Goal: Task Accomplishment & Management: Manage account settings

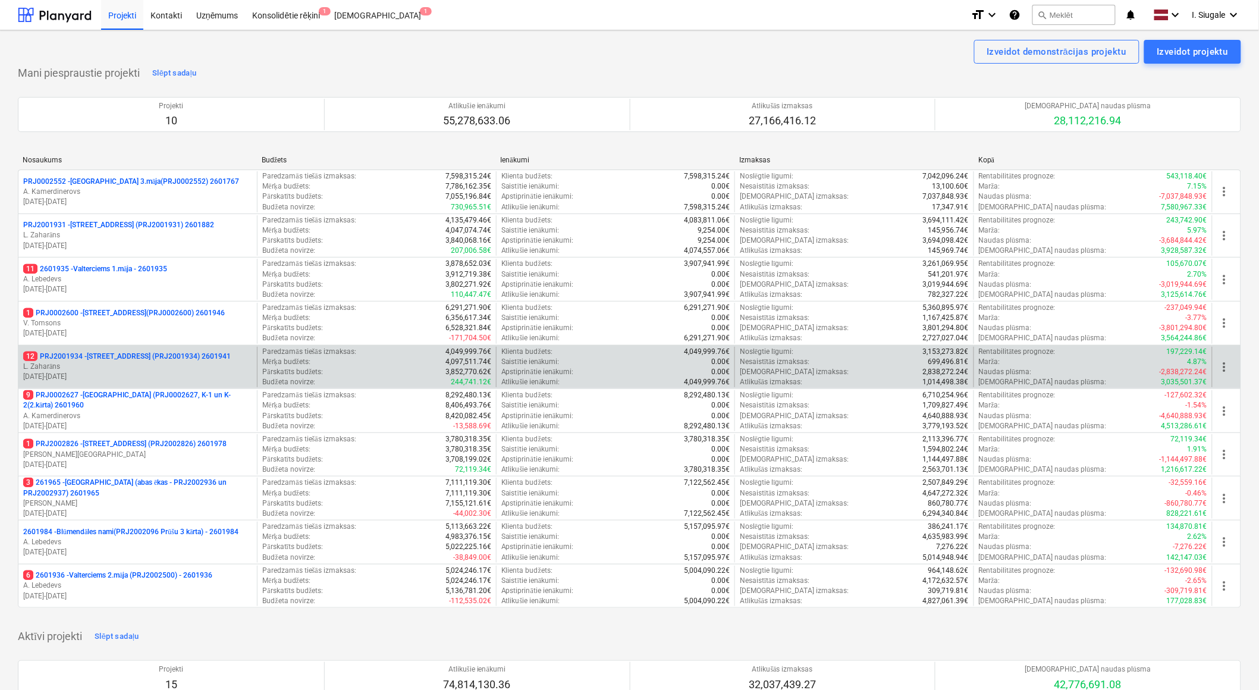
click at [139, 360] on p "12 PRJ2001934 - [STREET_ADDRESS] (PRJ2001934) 2601941" at bounding box center [126, 356] width 207 height 10
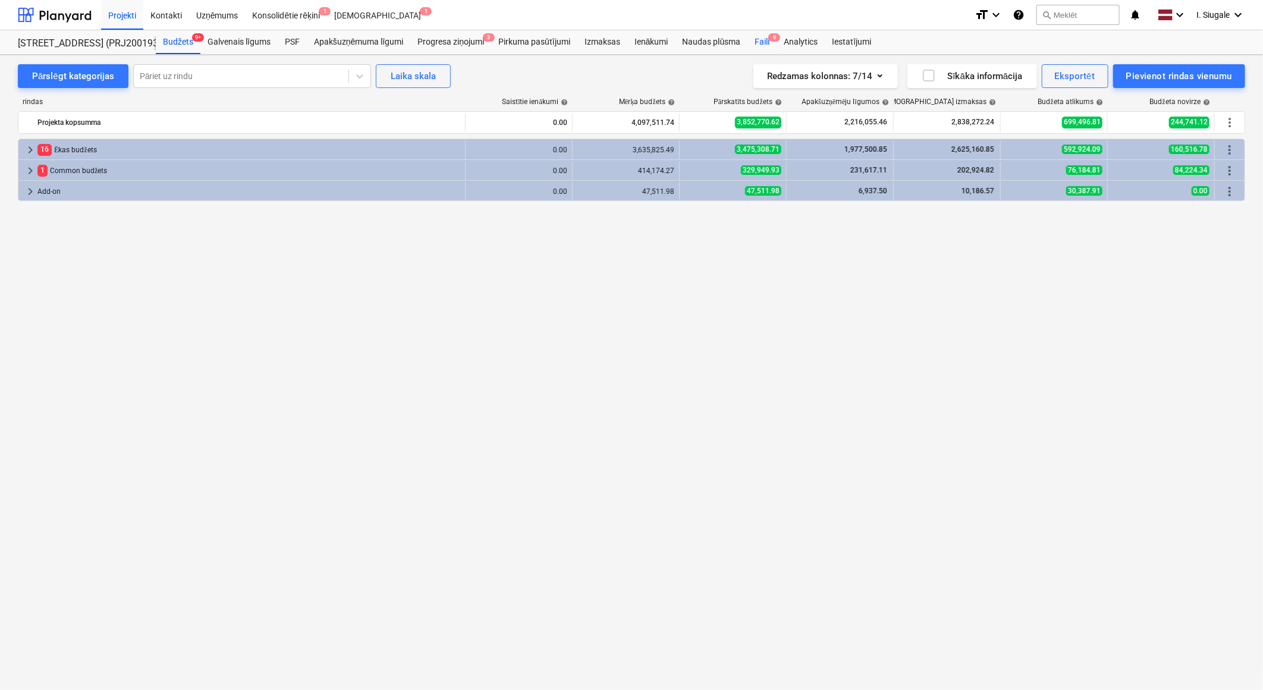
click at [767, 42] on div "Faili 9" at bounding box center [761, 42] width 29 height 24
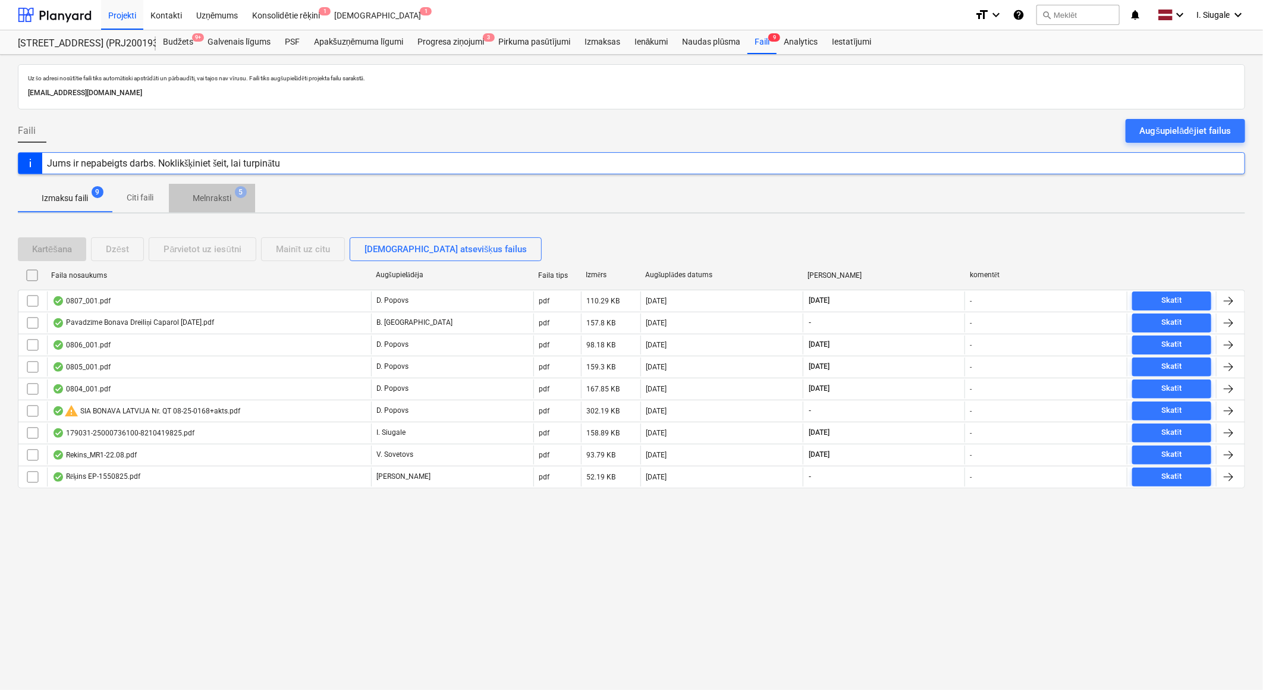
click at [221, 193] on p "Melnraksti" at bounding box center [212, 198] width 39 height 12
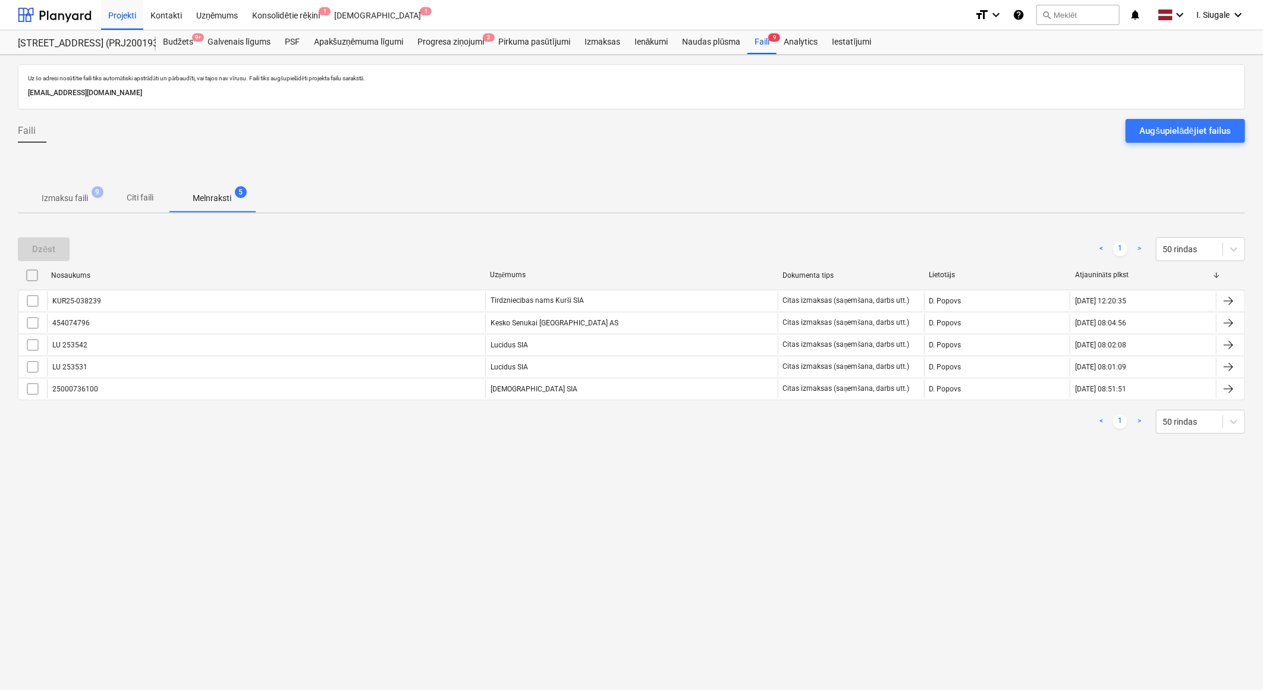
click at [73, 192] on p "Izmaksu faili" at bounding box center [65, 198] width 46 height 12
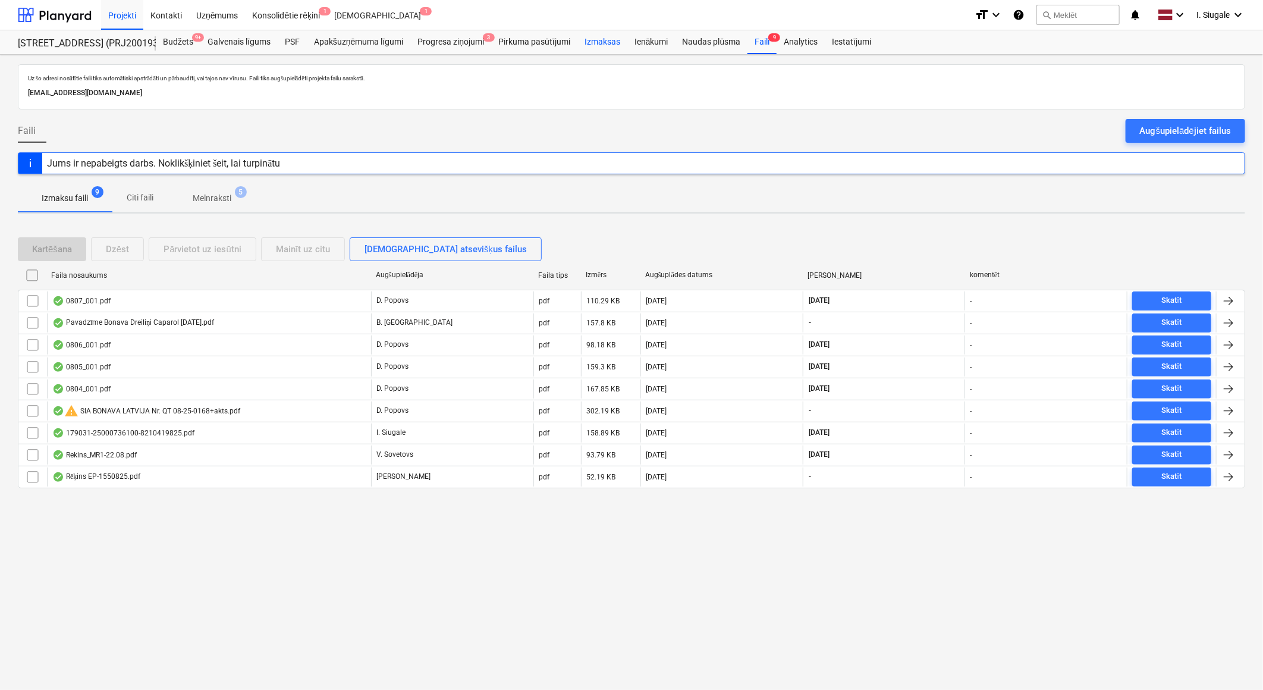
click at [601, 42] on div "Izmaksas" at bounding box center [602, 42] width 50 height 24
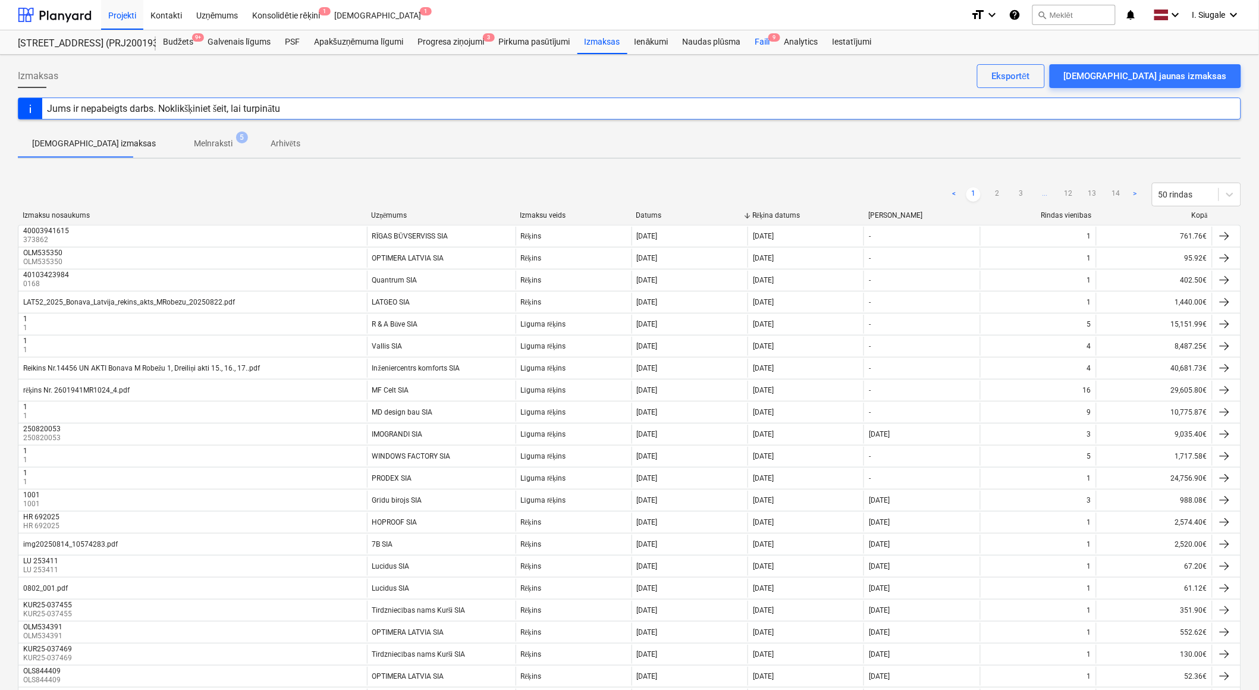
click at [765, 42] on div "Faili 9" at bounding box center [761, 42] width 29 height 24
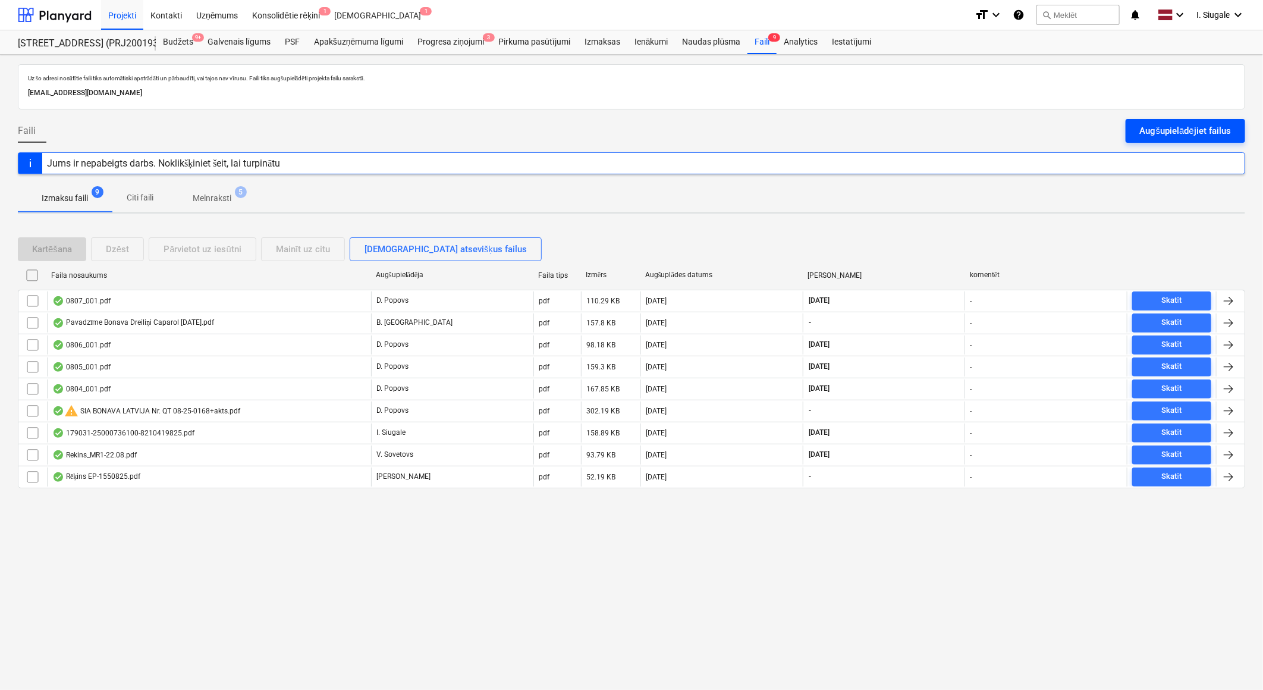
click at [1197, 136] on div "Augšupielādējiet failus" at bounding box center [1185, 130] width 91 height 15
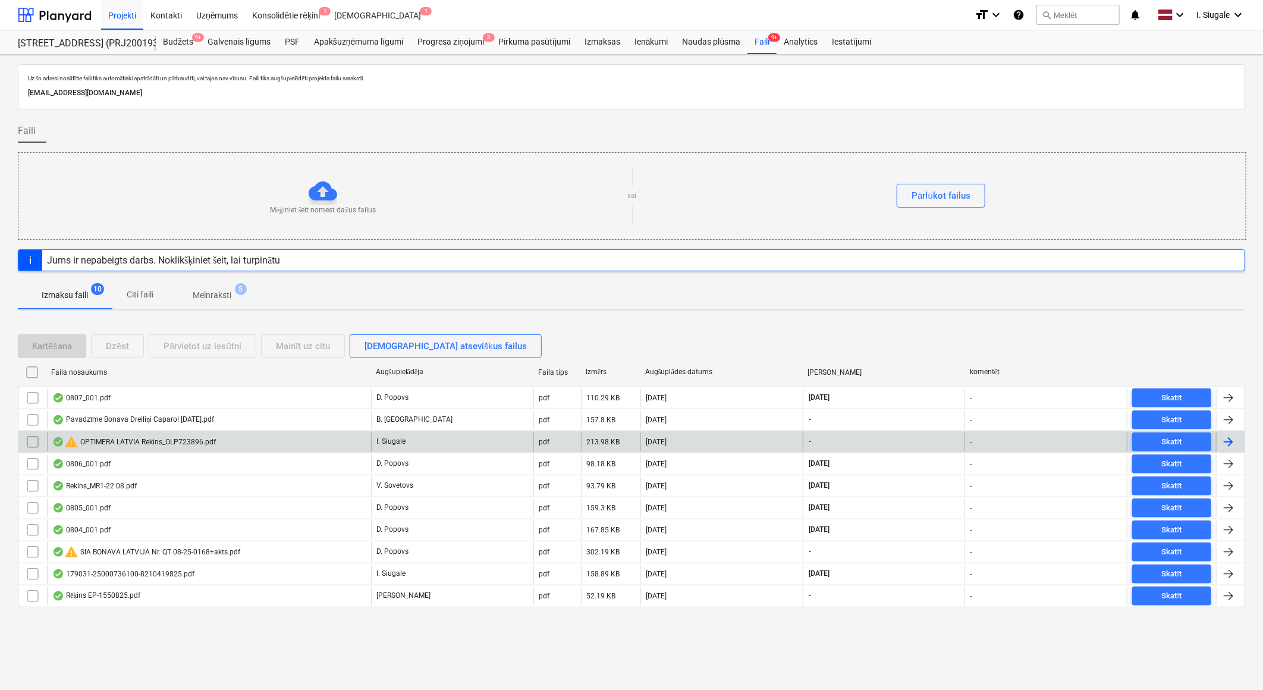
click at [31, 442] on input "checkbox" at bounding box center [32, 441] width 19 height 19
click at [126, 345] on div "Dzēst" at bounding box center [117, 345] width 23 height 15
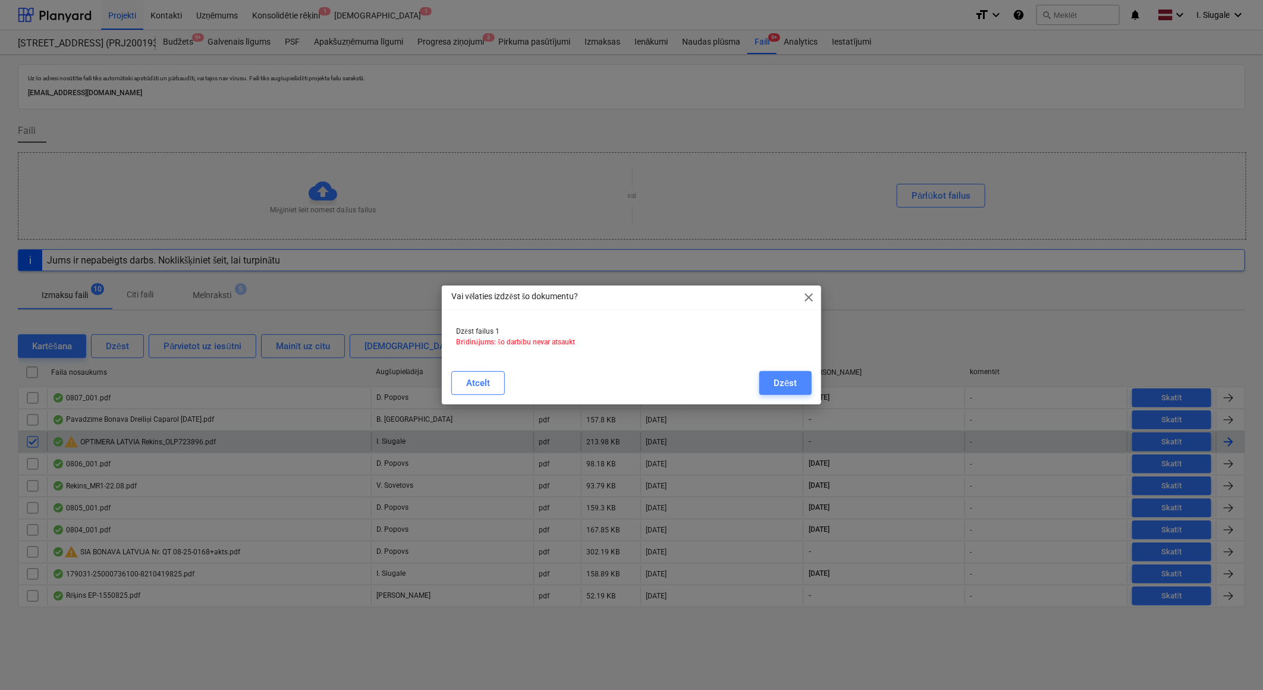
click at [773, 379] on button "Dzēst" at bounding box center [785, 383] width 52 height 24
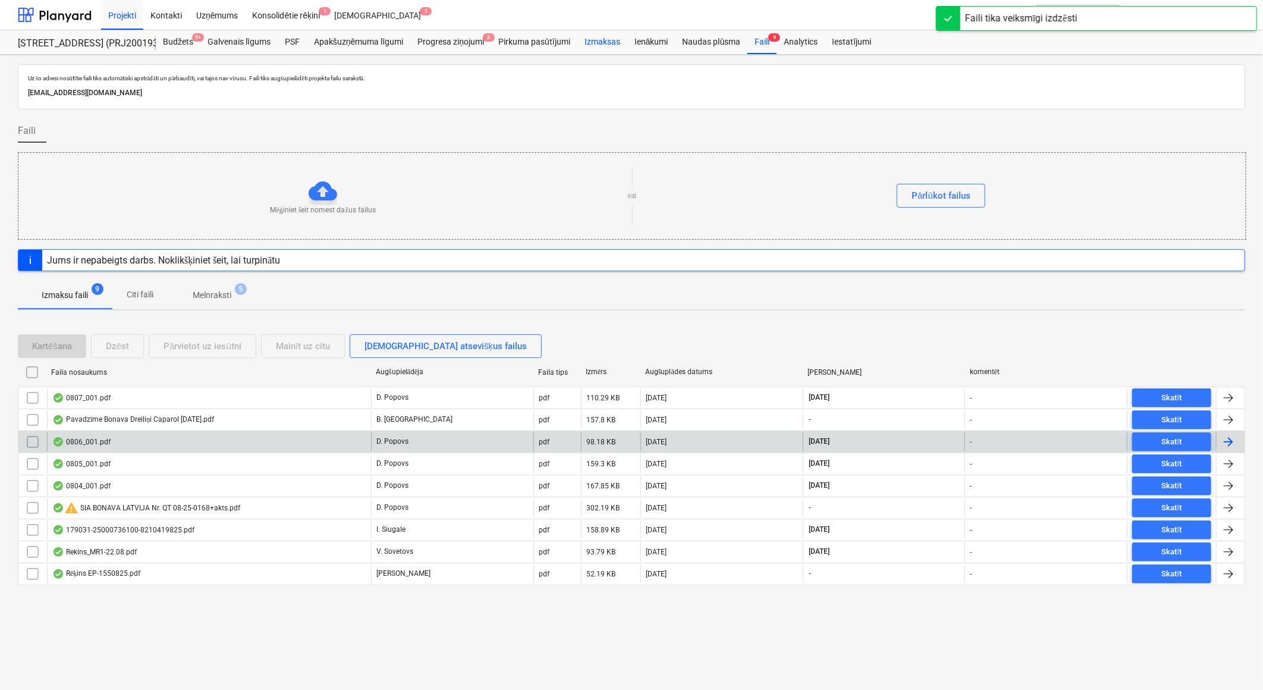
click at [607, 36] on div "Izmaksas" at bounding box center [602, 42] width 50 height 24
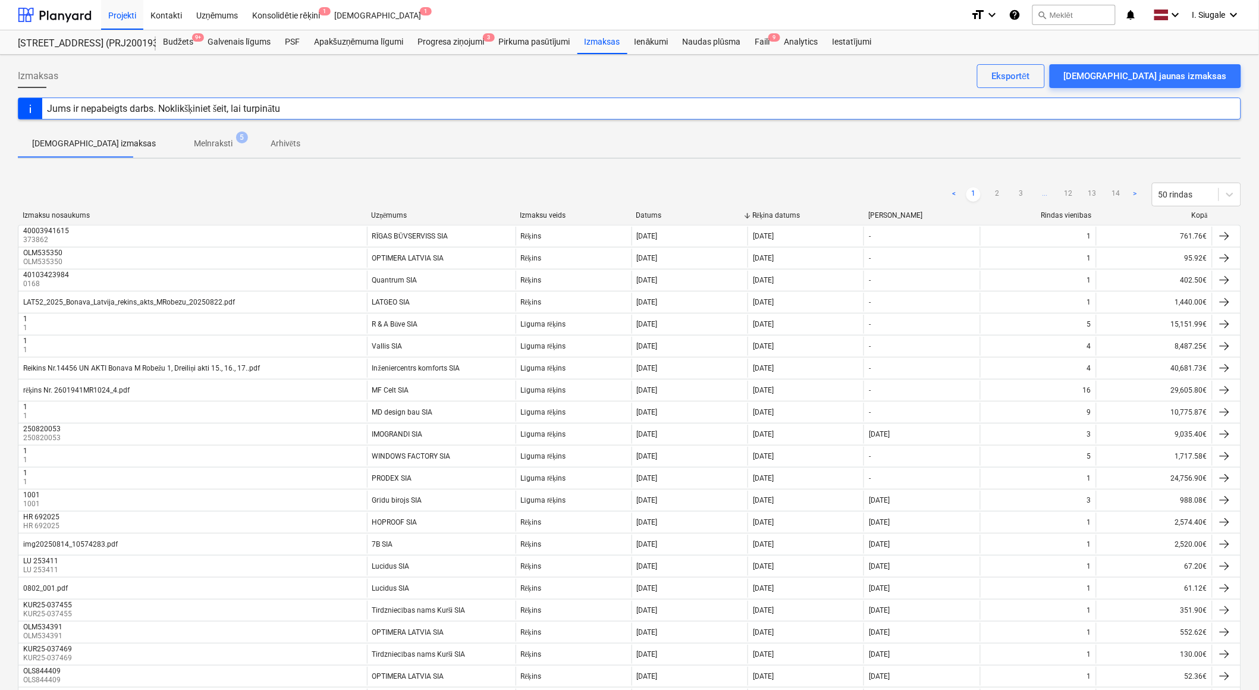
click at [1201, 215] on div "Kopā" at bounding box center [1154, 215] width 106 height 9
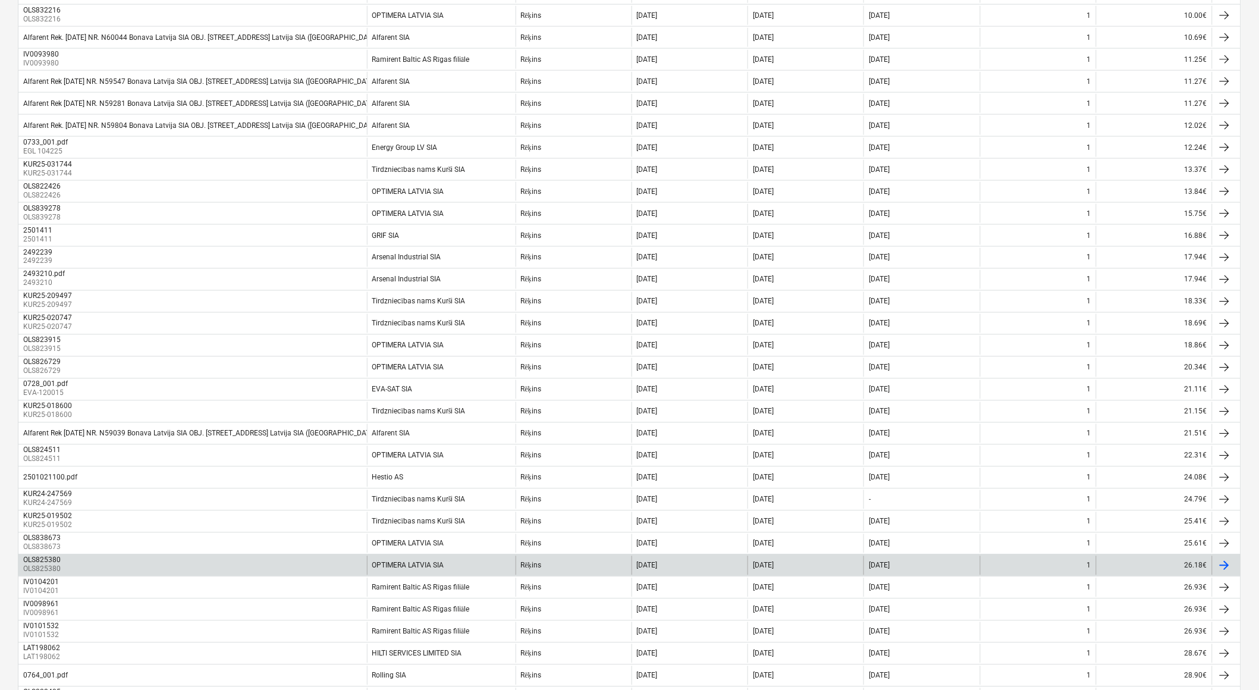
scroll to position [704, 0]
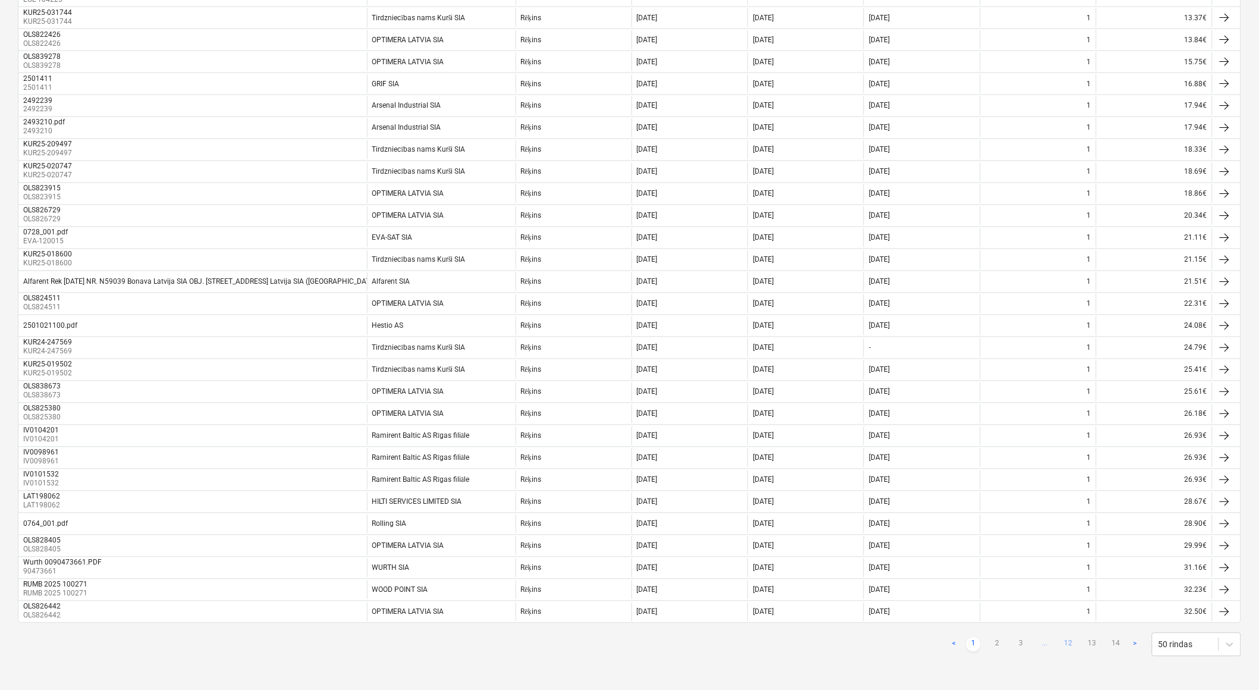
click at [1072, 644] on link "12" at bounding box center [1068, 644] width 14 height 14
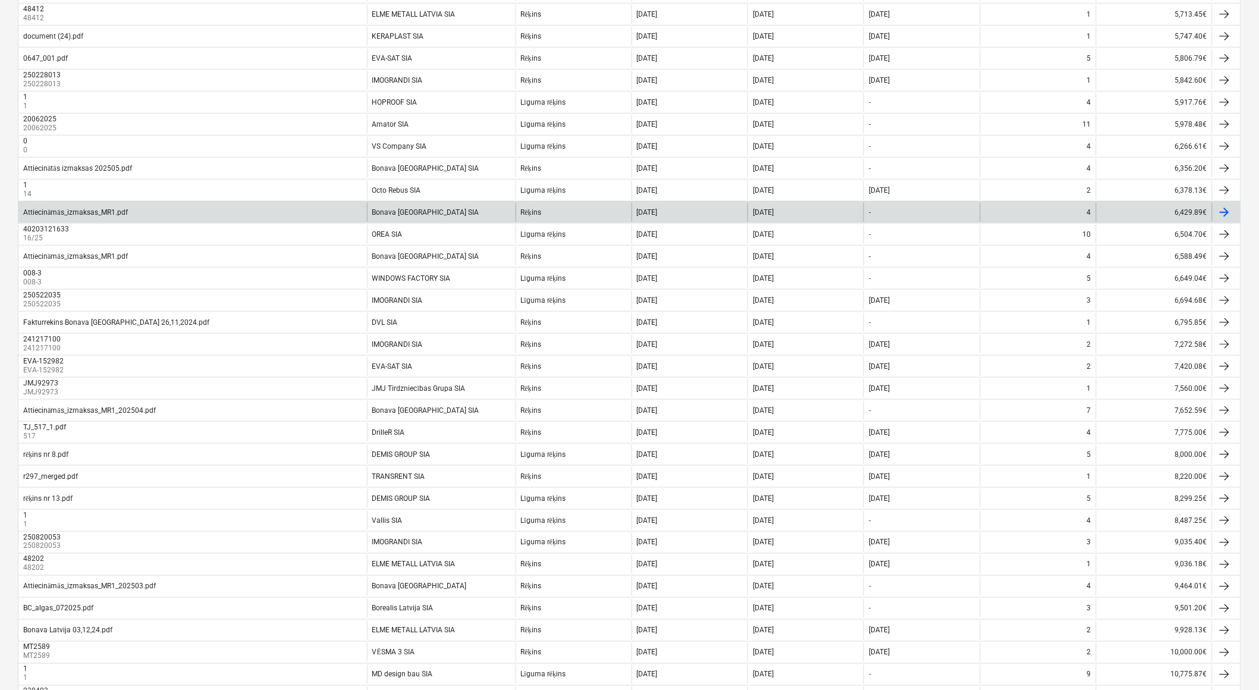
scroll to position [110, 0]
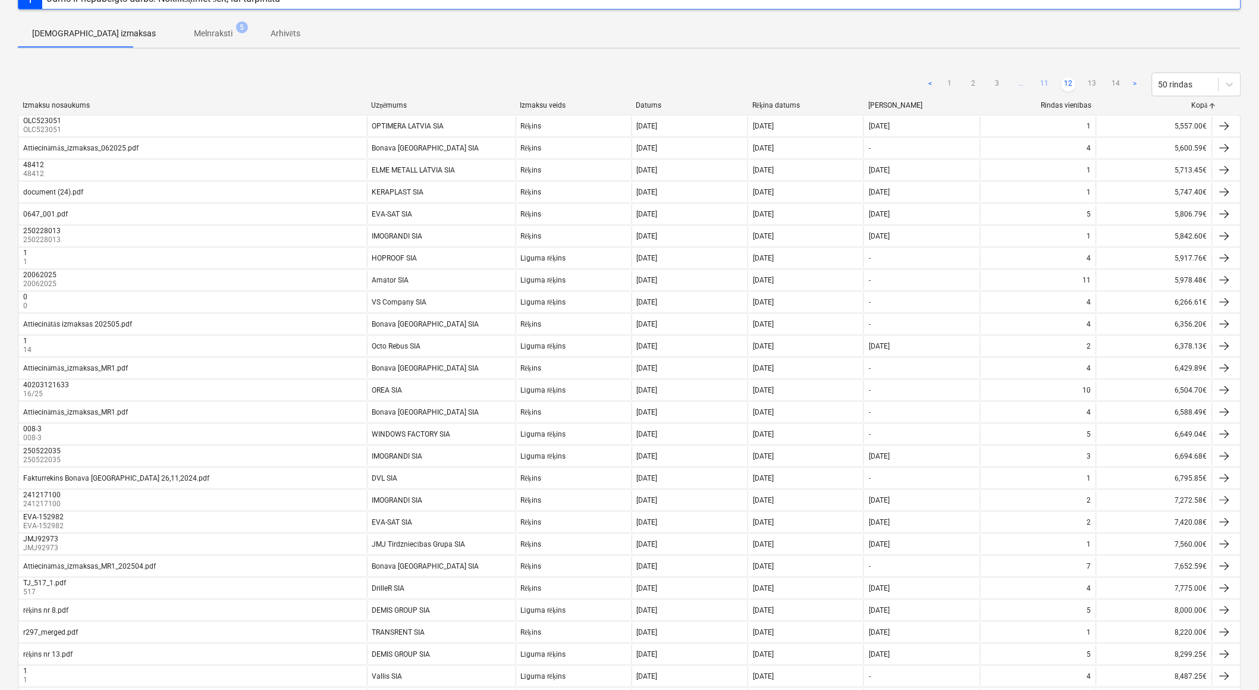
click at [1044, 81] on link "11" at bounding box center [1044, 84] width 14 height 14
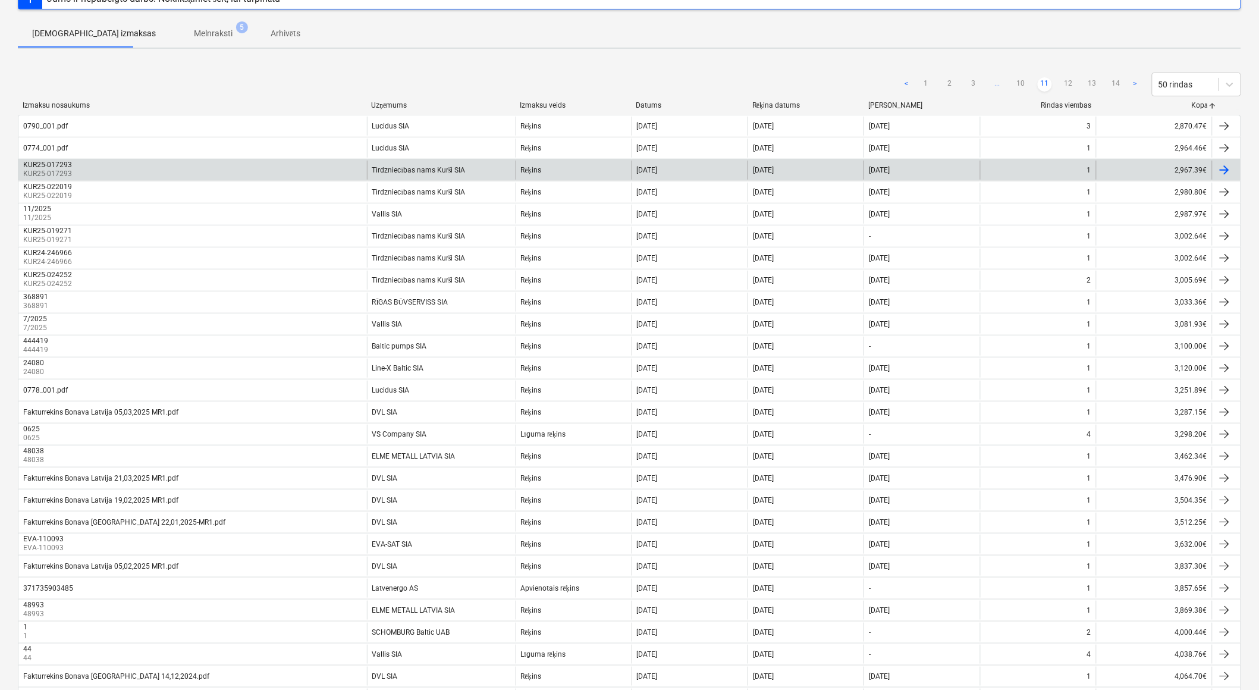
scroll to position [0, 0]
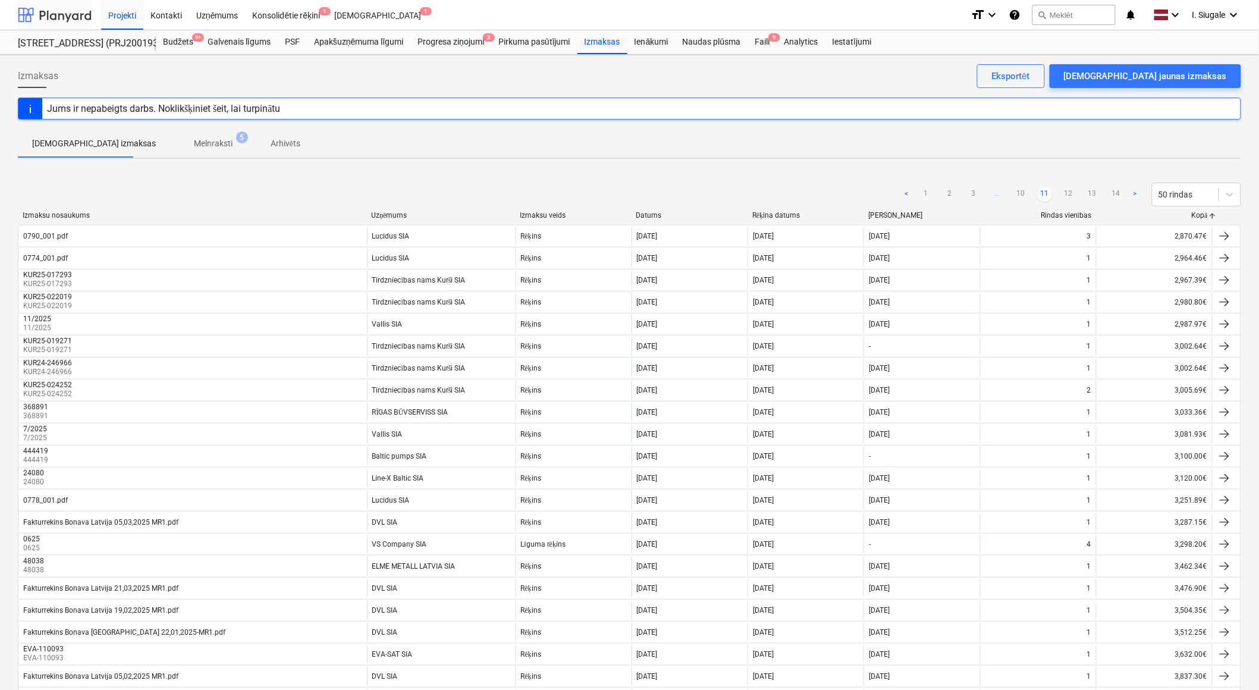
click at [49, 11] on div at bounding box center [55, 15] width 74 height 30
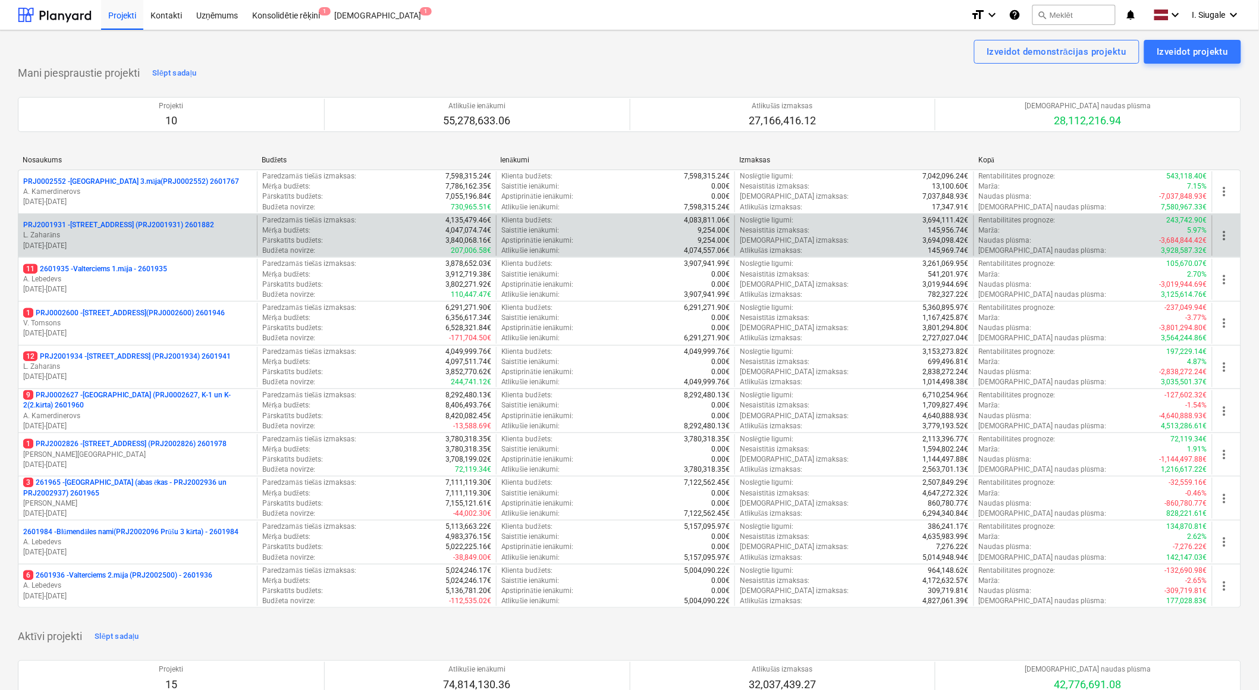
click at [128, 236] on p "L. Zaharāns" at bounding box center [137, 235] width 229 height 10
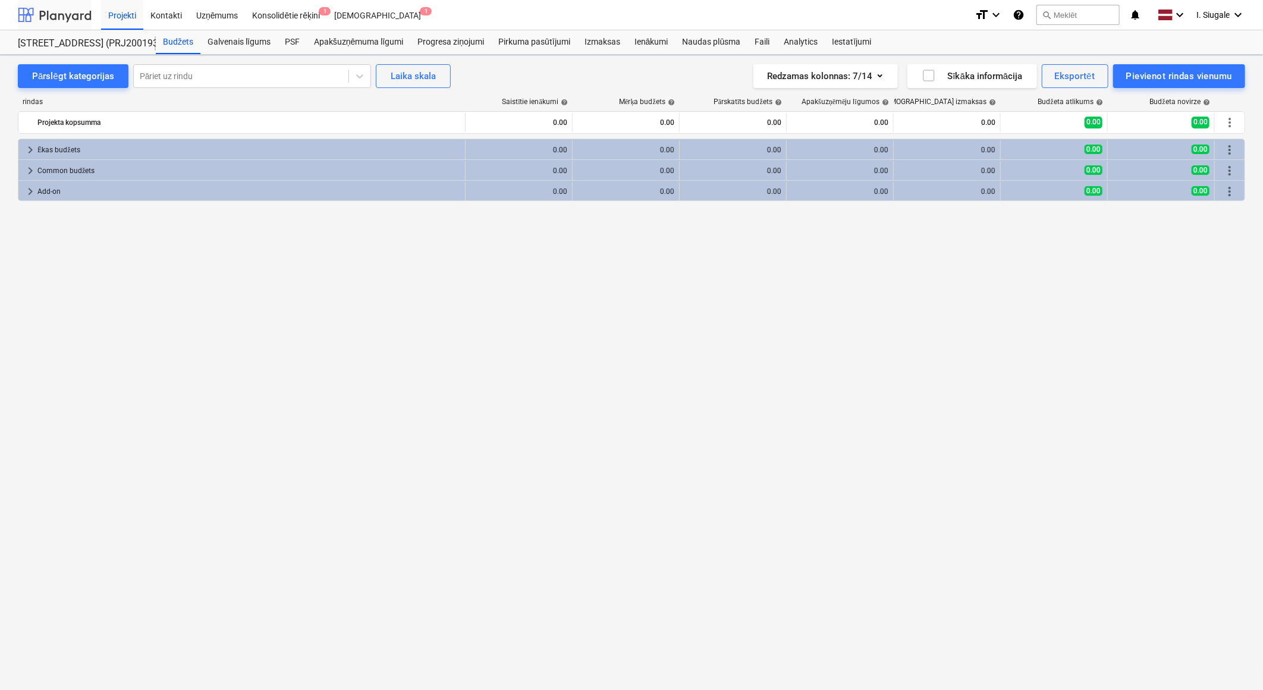
click at [48, 10] on div at bounding box center [55, 15] width 74 height 30
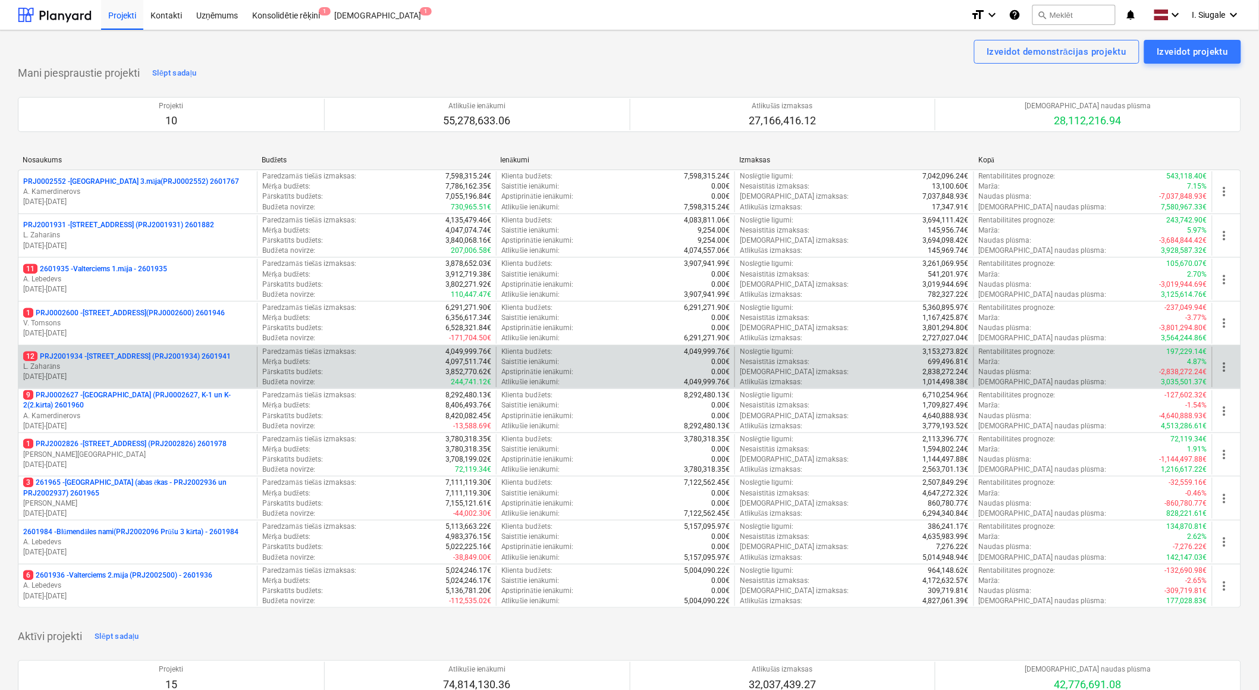
click at [152, 367] on p "L. Zaharāns" at bounding box center [137, 366] width 229 height 10
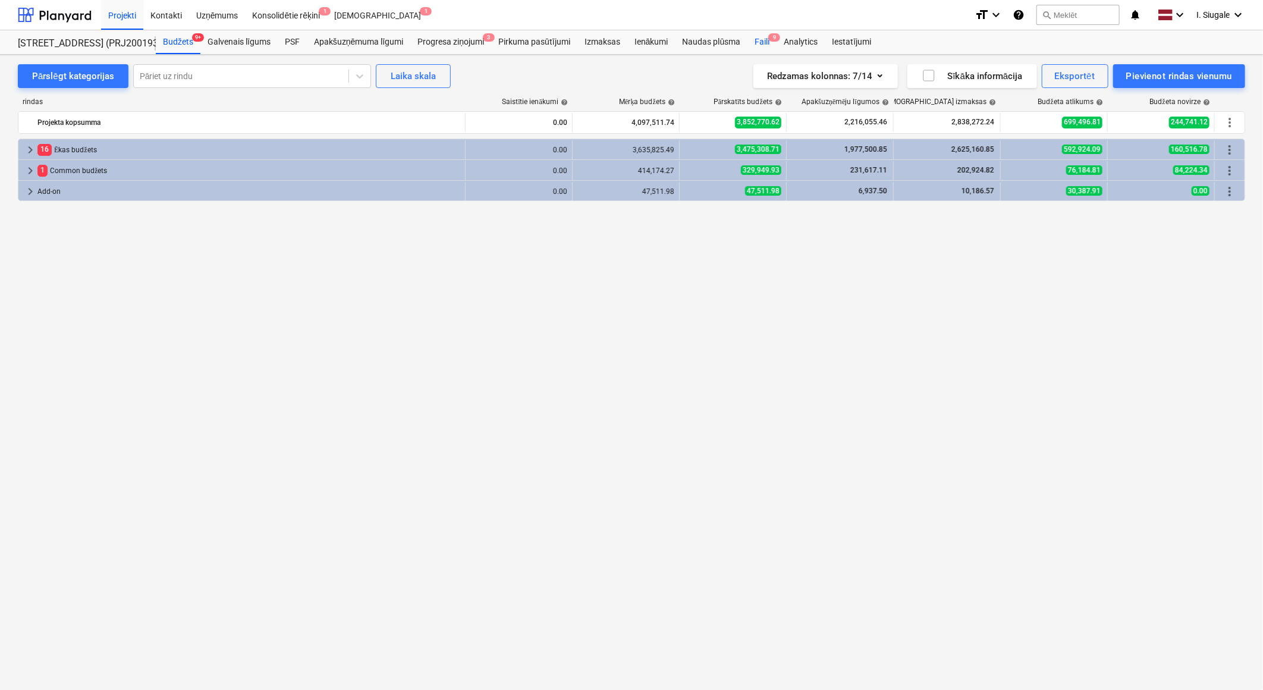
click at [760, 43] on div "Faili 9" at bounding box center [761, 42] width 29 height 24
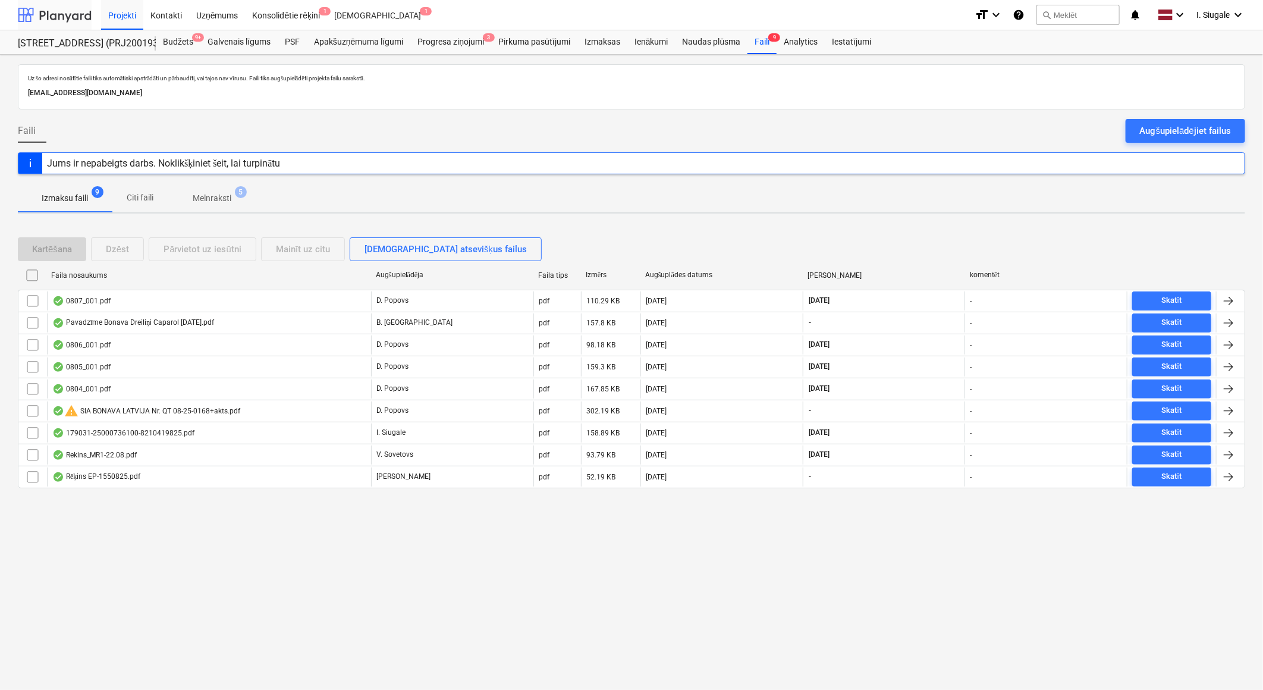
click at [30, 11] on div at bounding box center [55, 15] width 74 height 30
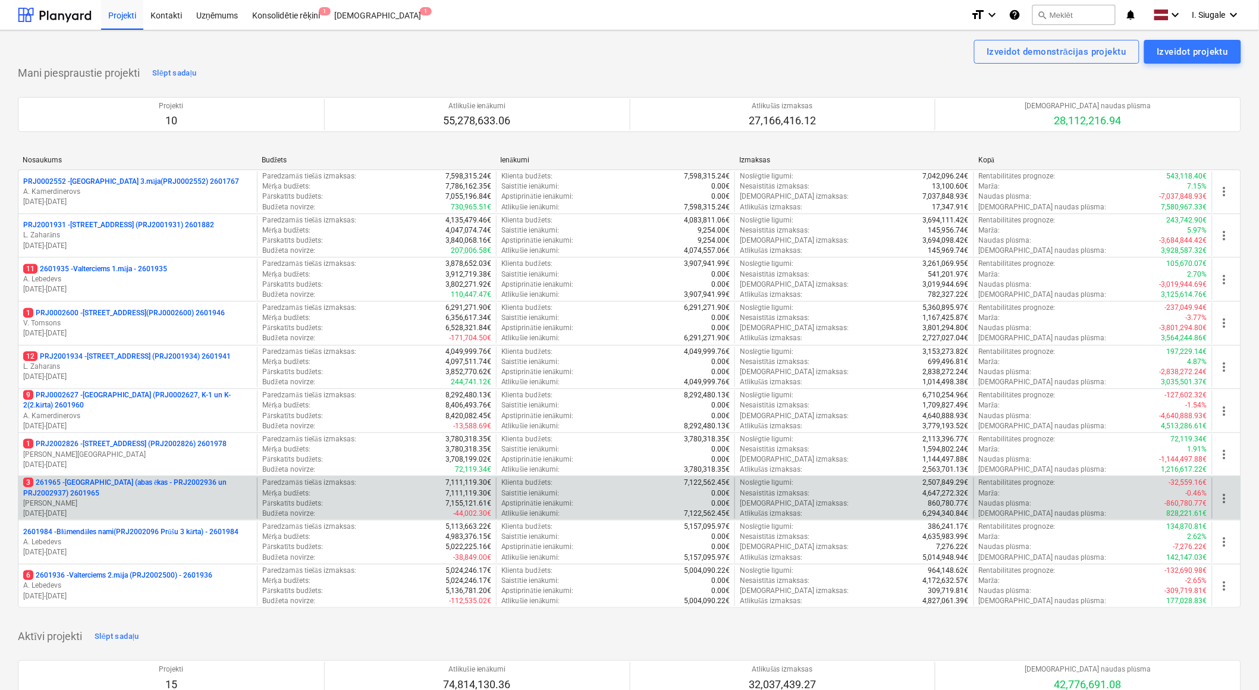
click at [138, 498] on p "[PERSON_NAME]" at bounding box center [137, 503] width 229 height 10
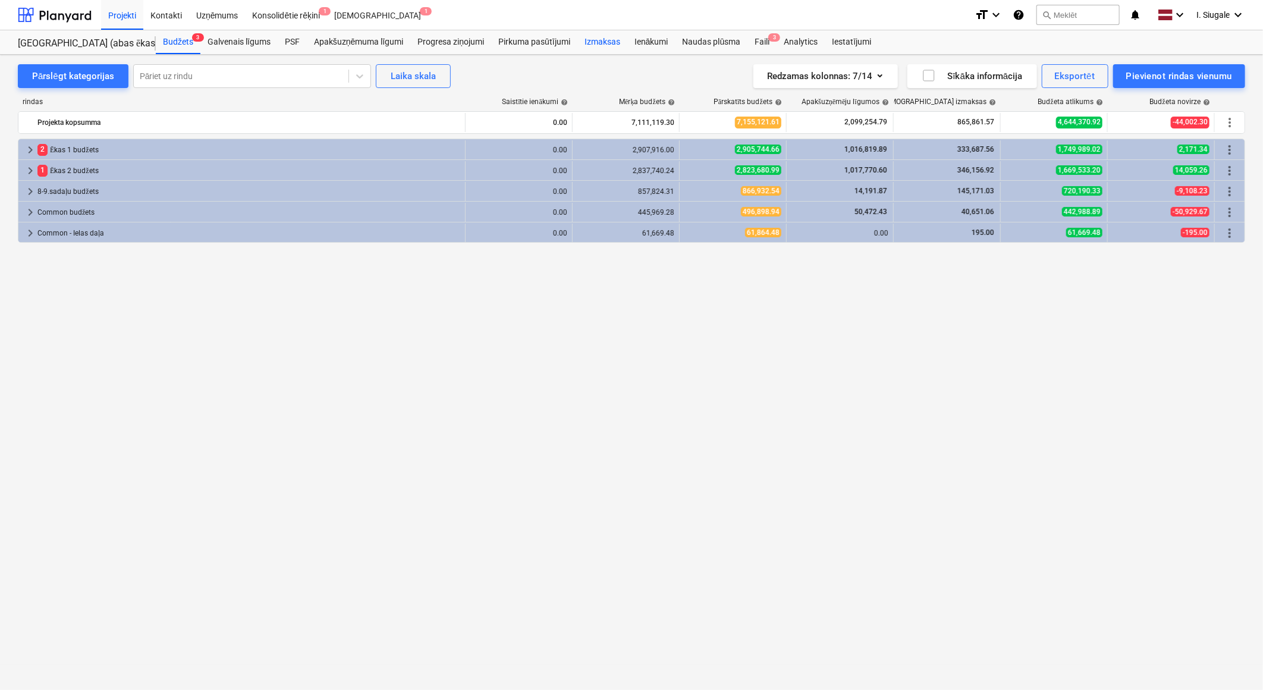
click at [608, 43] on div "Izmaksas" at bounding box center [602, 42] width 50 height 24
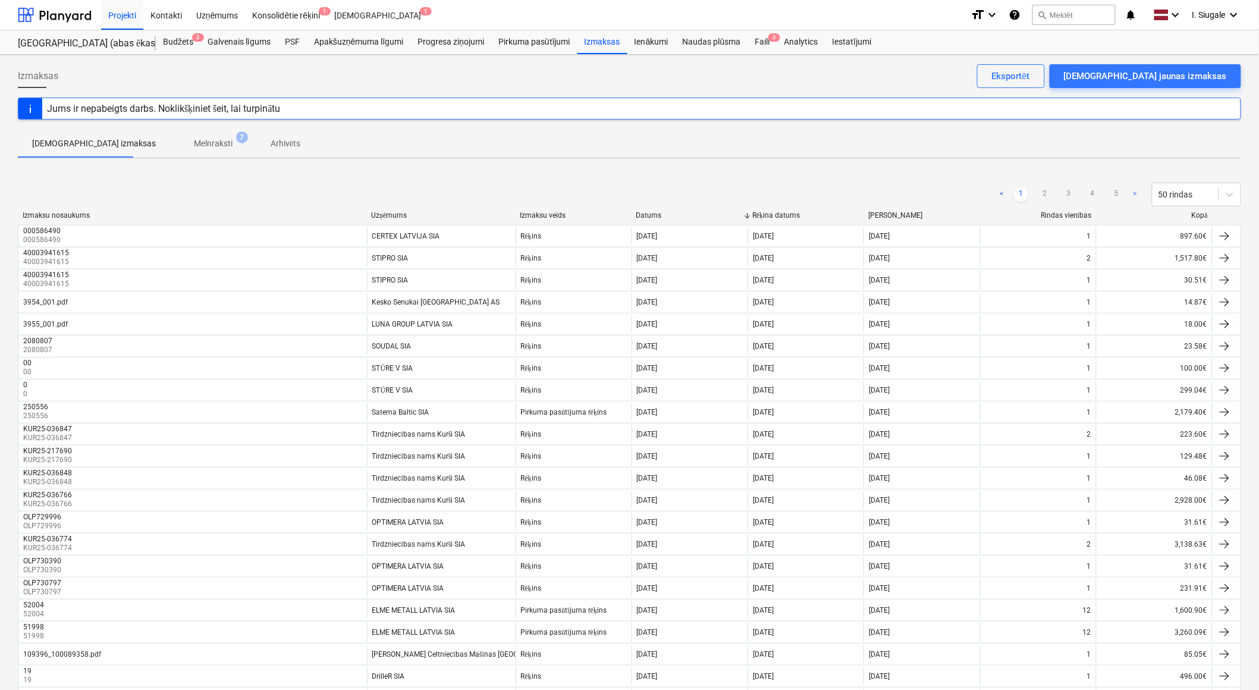
click at [1198, 216] on div "Kopā" at bounding box center [1154, 215] width 106 height 9
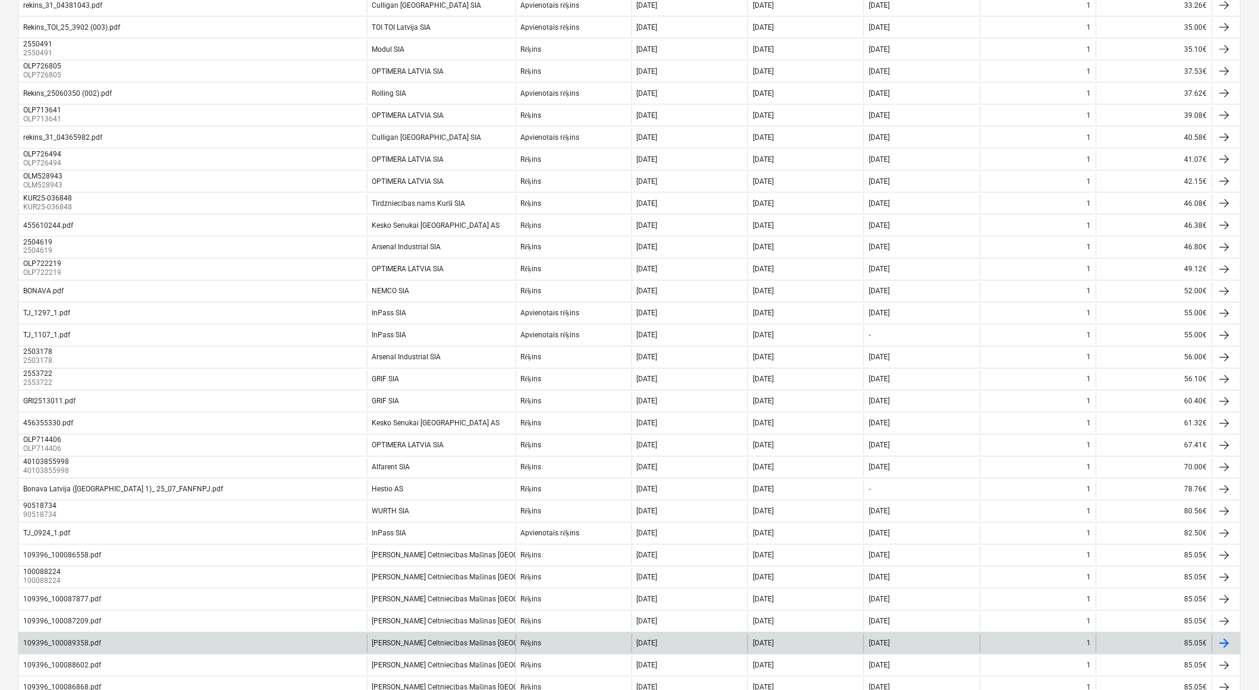
scroll to position [704, 0]
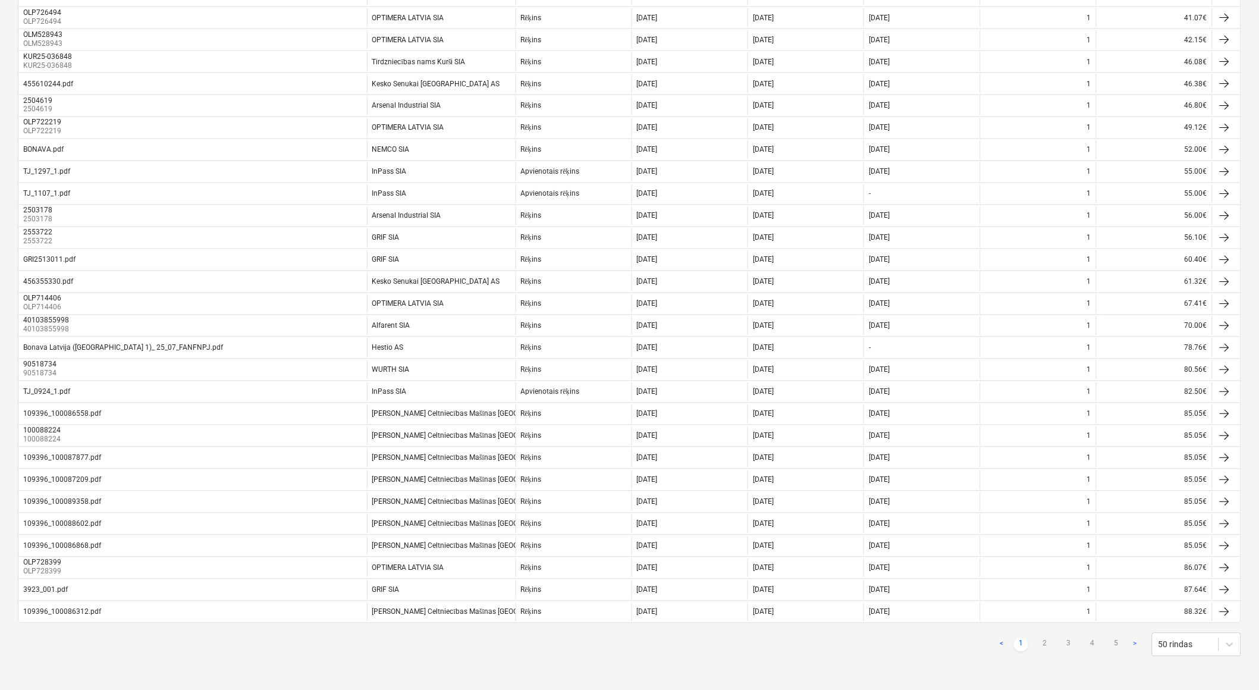
click at [1068, 636] on div "< 1 2 3 4 5 > 50 rindas" at bounding box center [1118, 645] width 246 height 24
click at [1067, 641] on link "3" at bounding box center [1068, 644] width 14 height 14
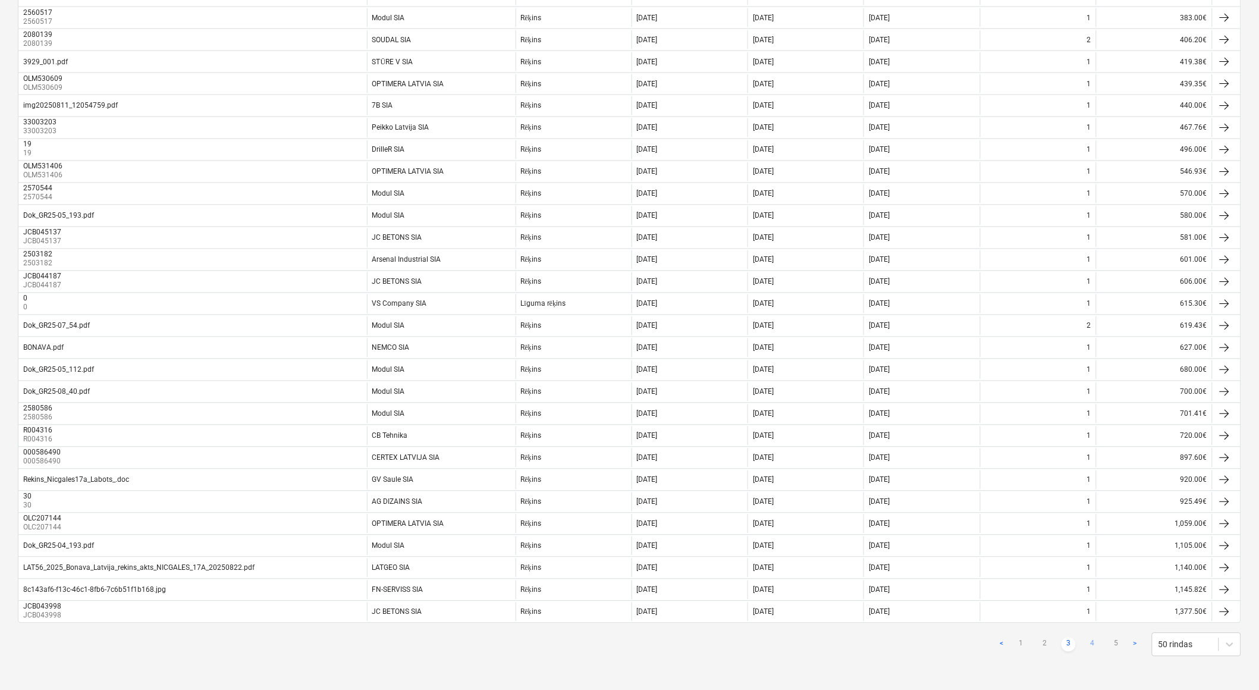
click at [1088, 644] on link "4" at bounding box center [1092, 644] width 14 height 14
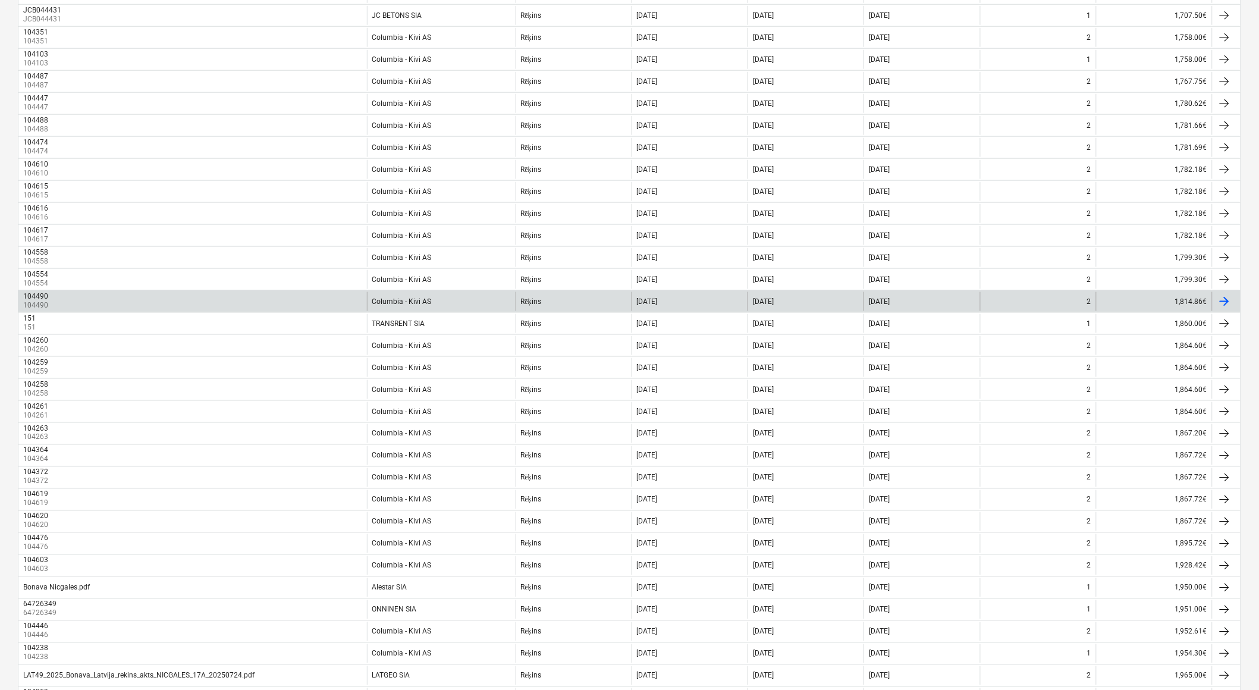
scroll to position [0, 0]
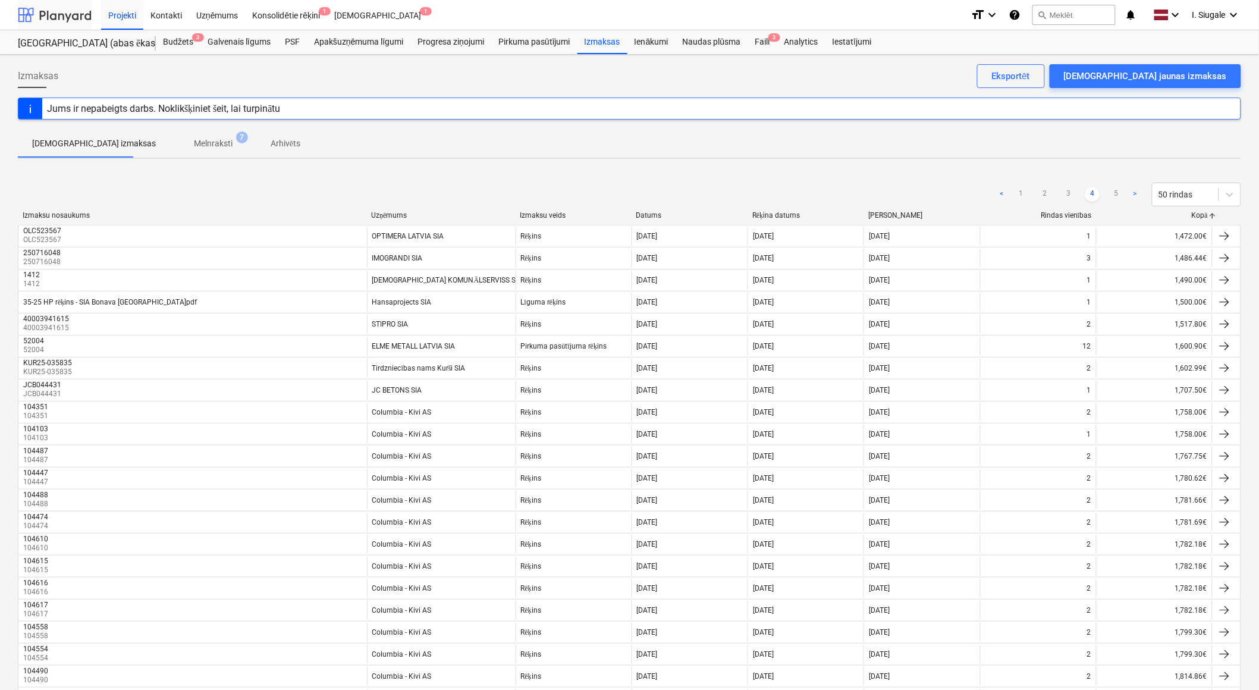
click at [65, 12] on div at bounding box center [55, 15] width 74 height 30
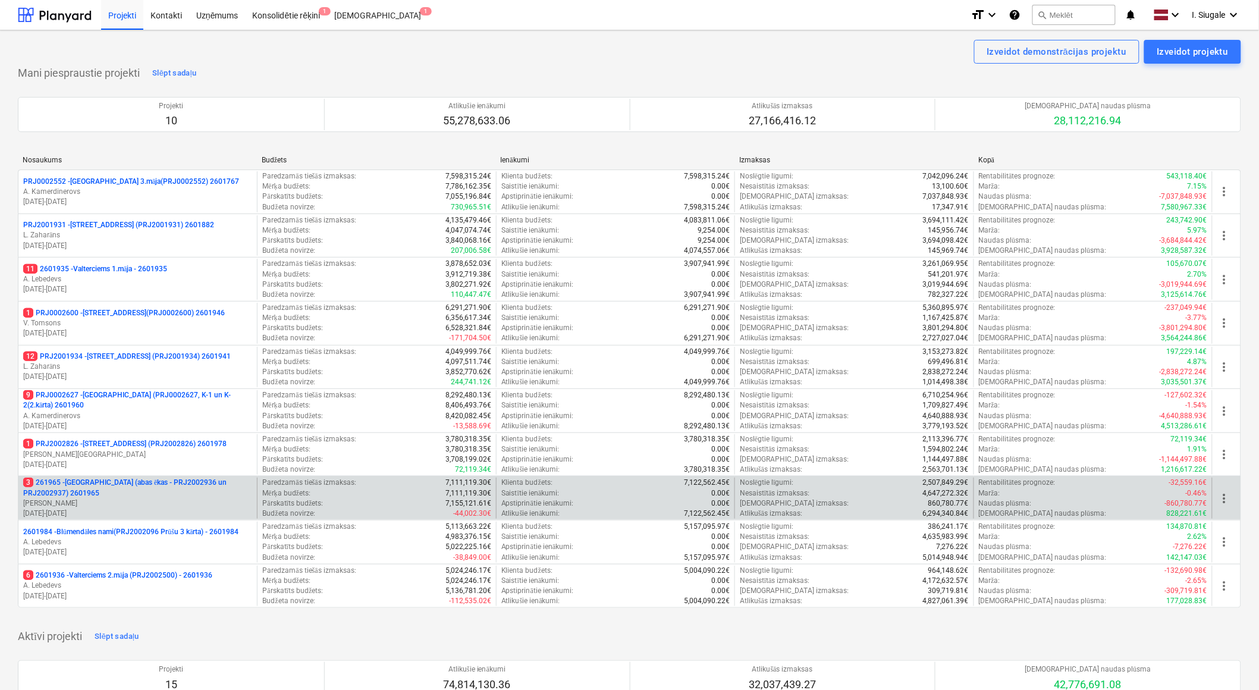
click at [158, 492] on p "3 261965 - [GEOGRAPHIC_DATA] (abas ēkas - PRJ2002936 un PRJ2002937) 2601965" at bounding box center [137, 487] width 229 height 20
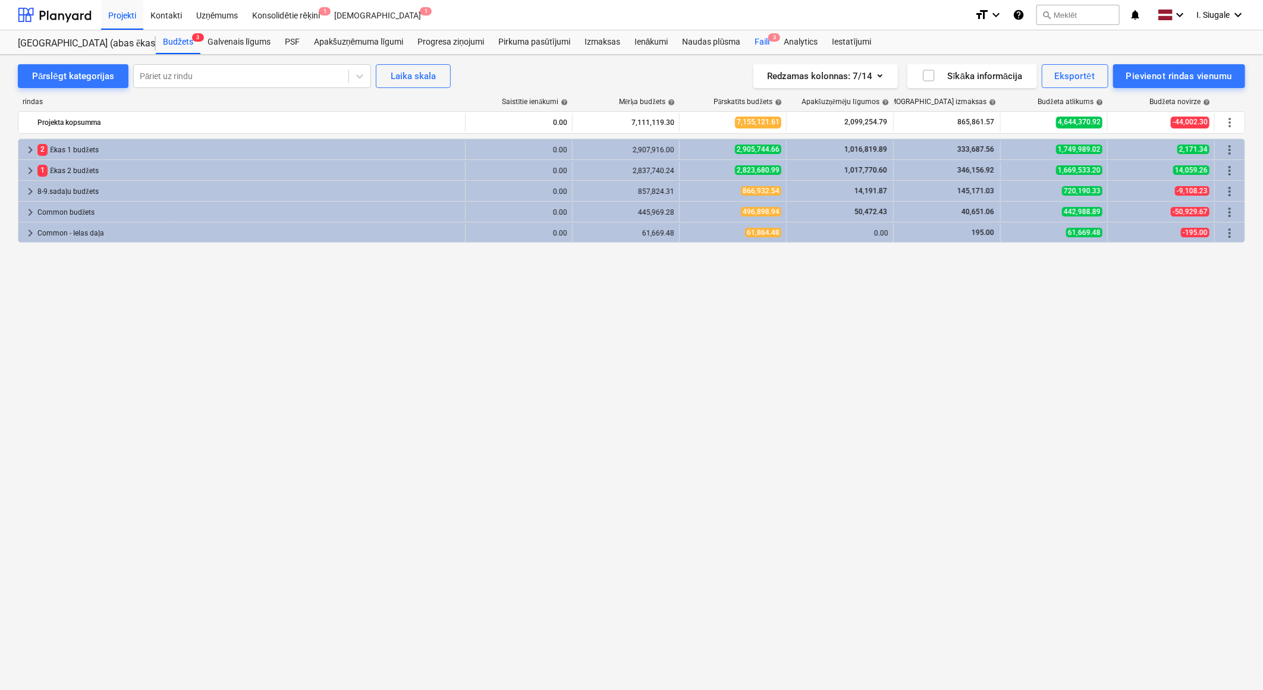
click at [773, 39] on span "3" at bounding box center [774, 37] width 12 height 8
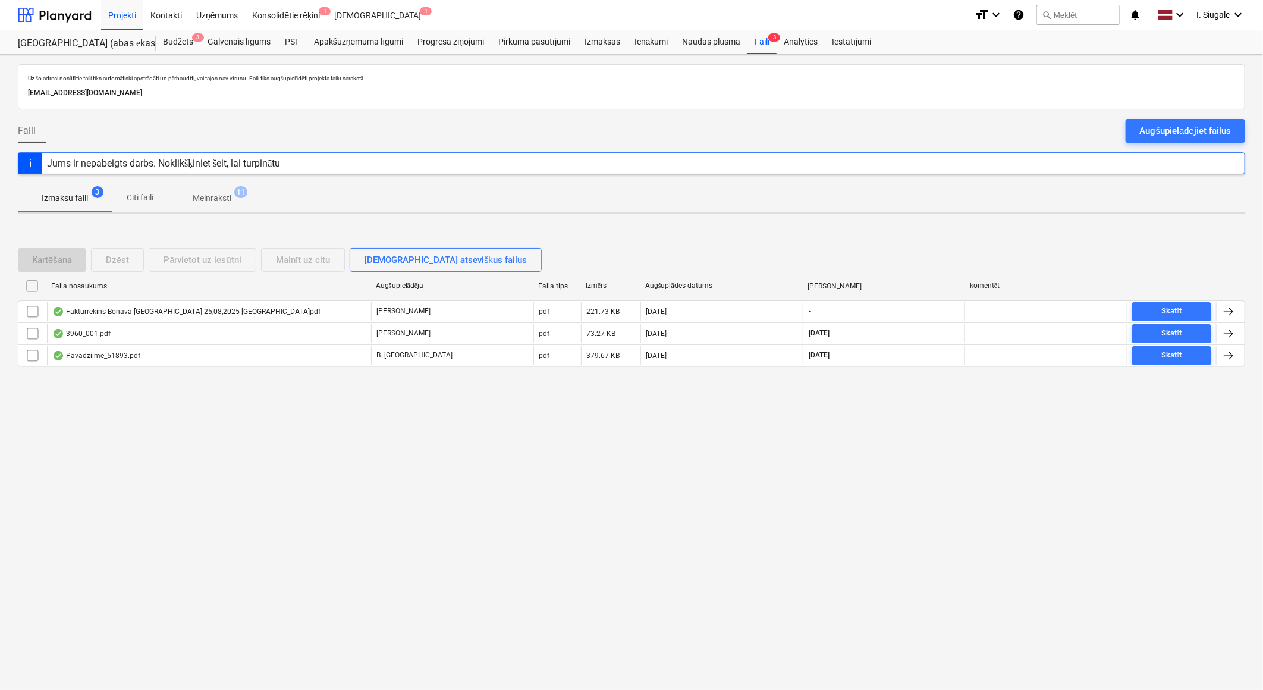
click at [215, 199] on p "Melnraksti" at bounding box center [212, 198] width 39 height 12
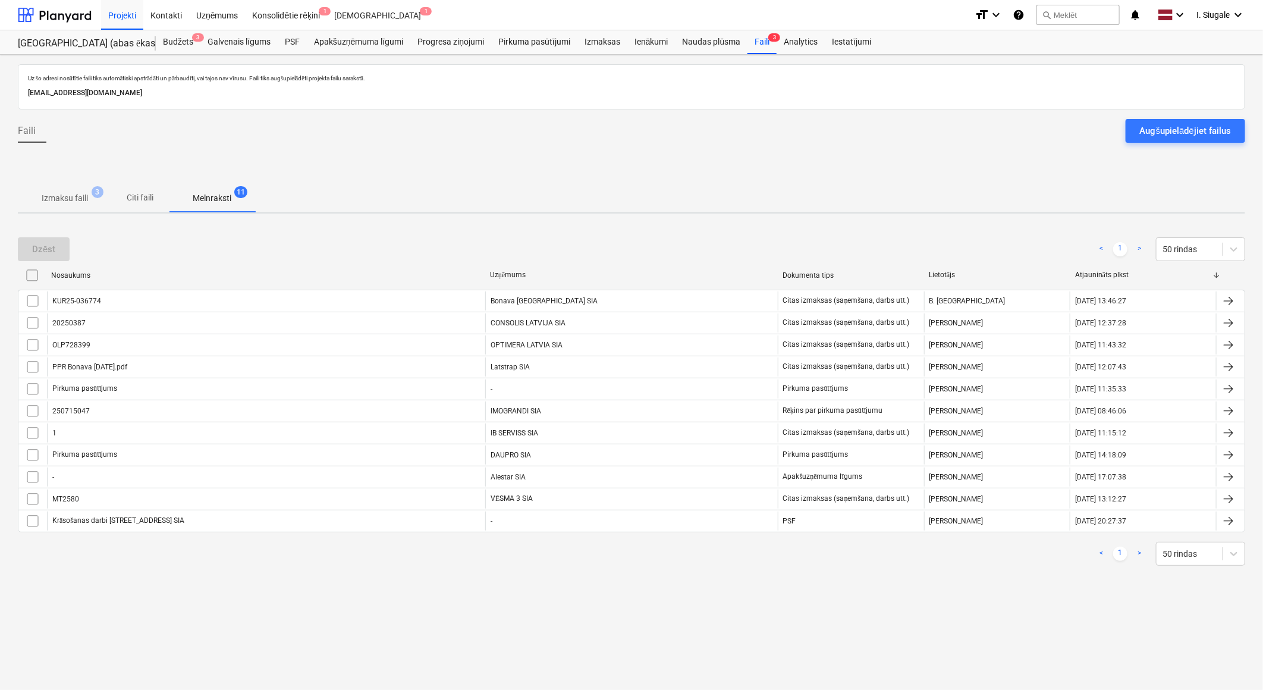
click at [82, 193] on p "Izmaksu faili" at bounding box center [65, 198] width 46 height 12
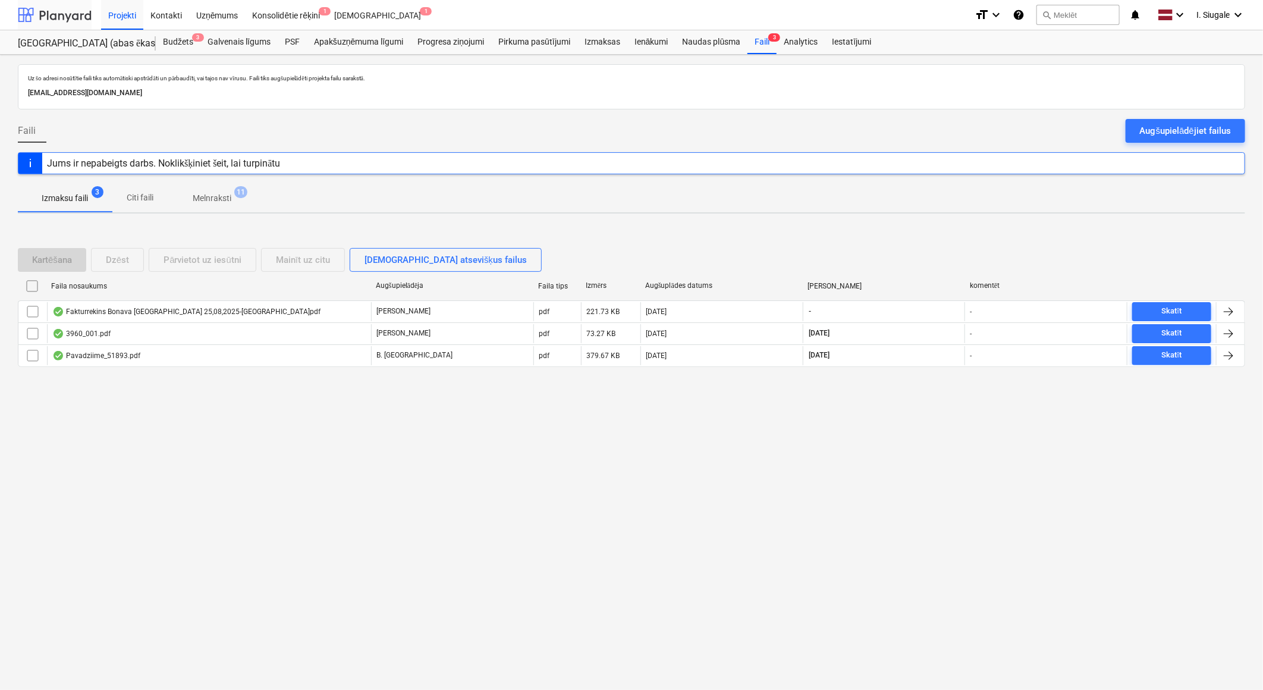
click at [68, 19] on div at bounding box center [55, 15] width 74 height 30
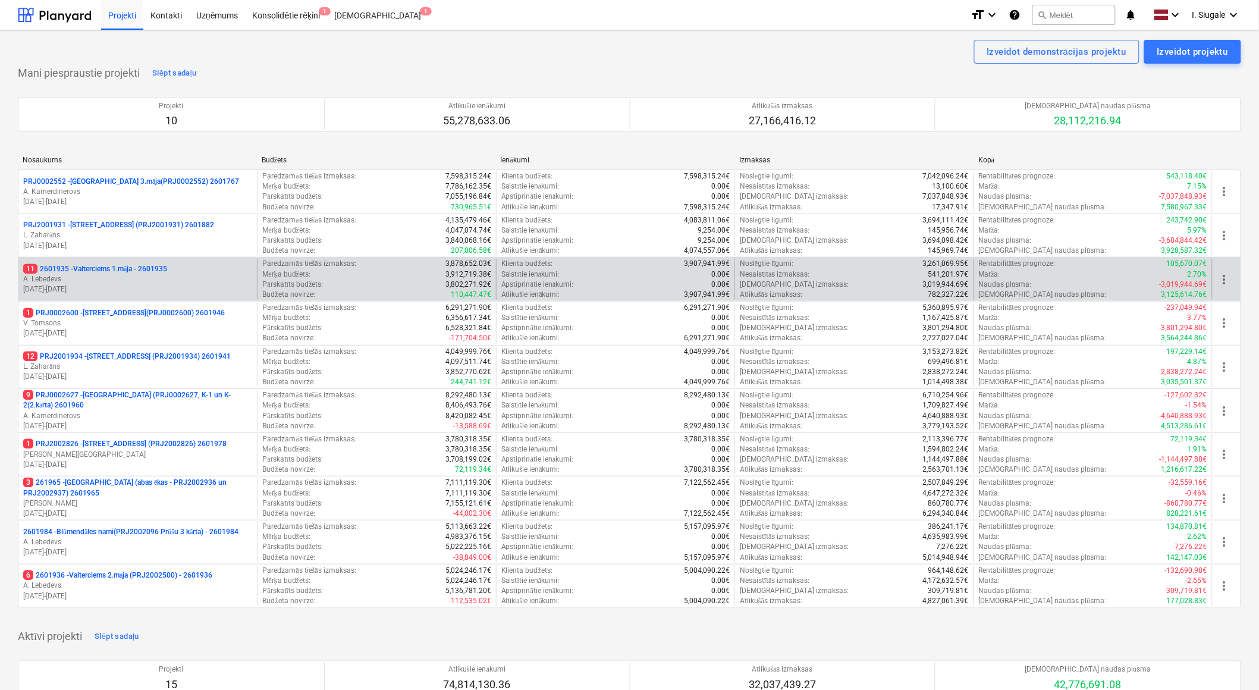
click at [143, 272] on p "11 2601935 - Valterciems 1.māja - 2601935" at bounding box center [95, 269] width 144 height 10
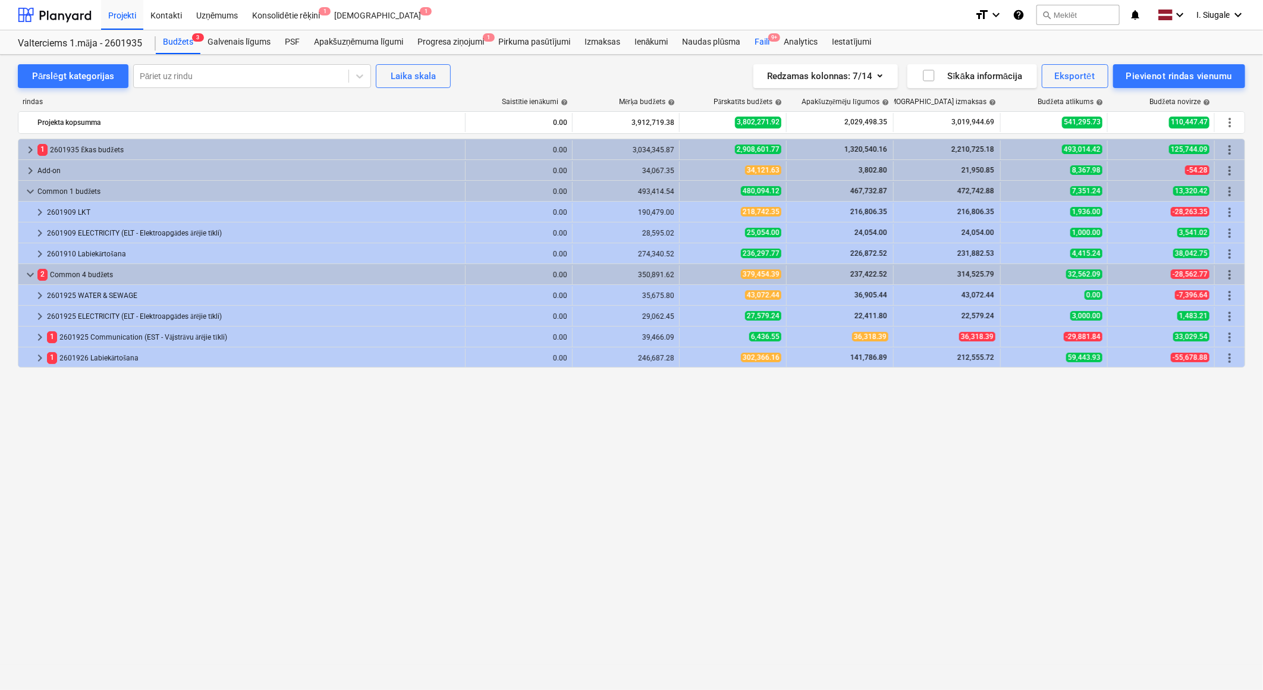
click at [759, 40] on div "Faili 9+" at bounding box center [761, 42] width 29 height 24
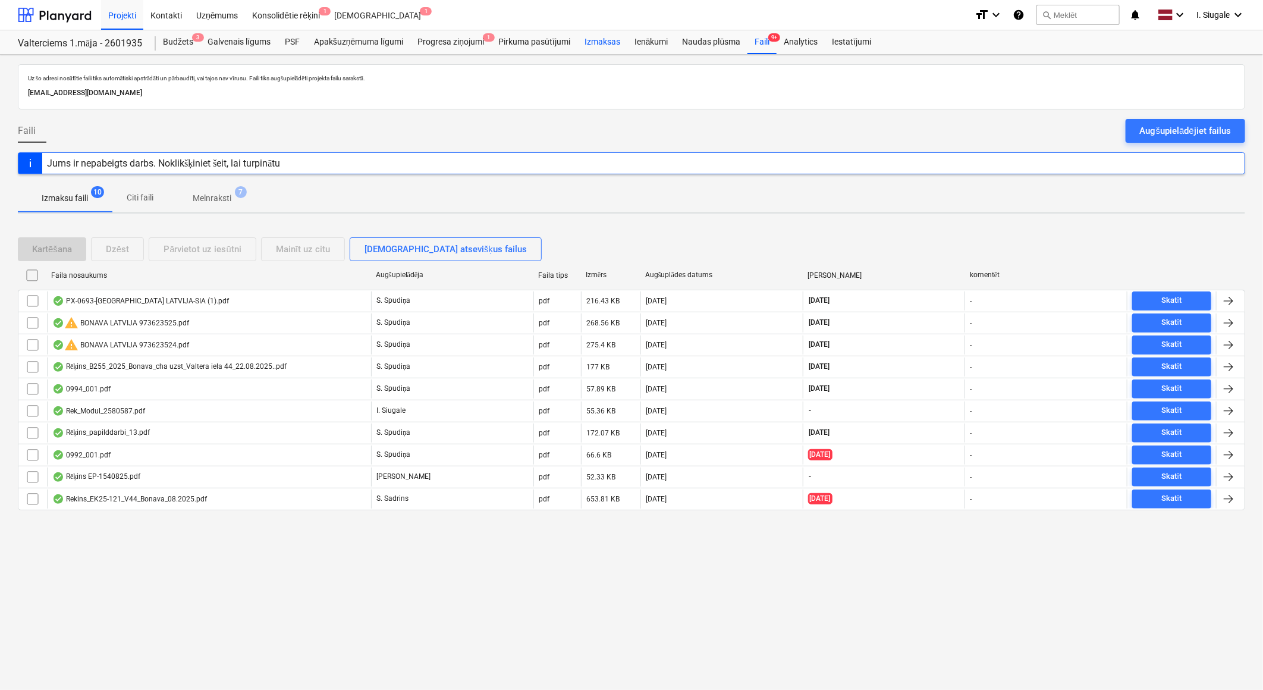
click at [605, 36] on div "Izmaksas" at bounding box center [602, 42] width 50 height 24
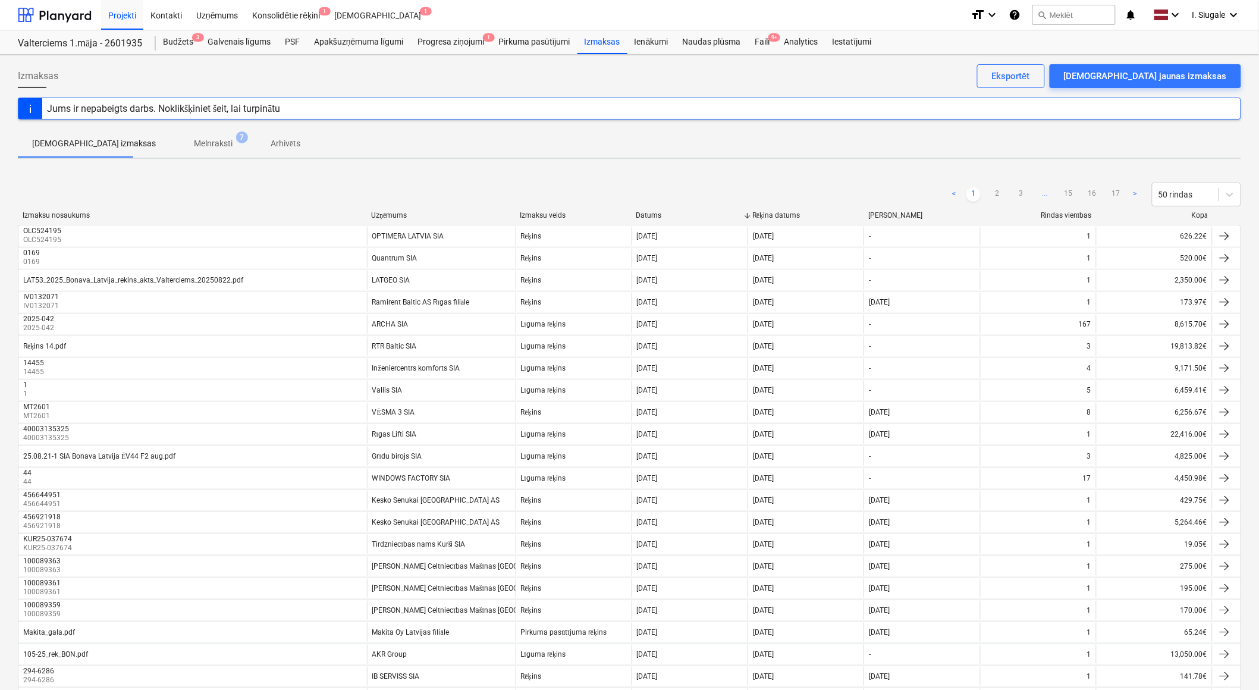
click at [1201, 216] on div at bounding box center [1211, 215] width 21 height 9
click at [1196, 216] on div "Kopā" at bounding box center [1154, 215] width 106 height 9
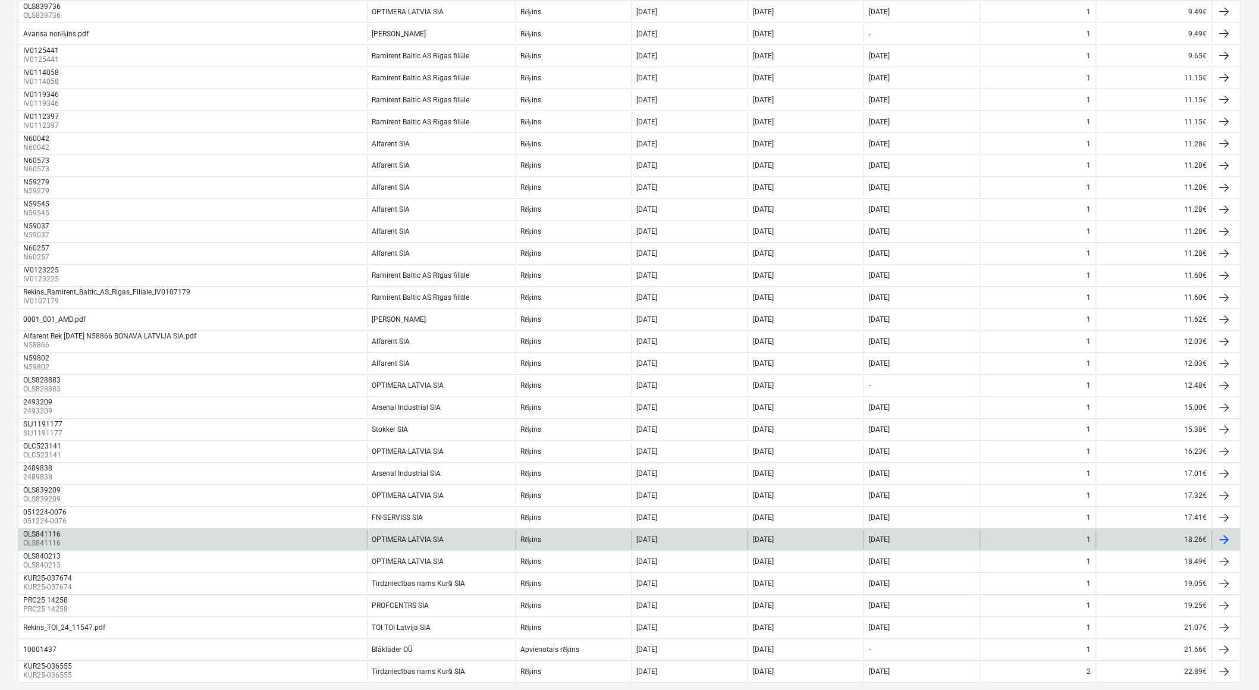
scroll to position [704, 0]
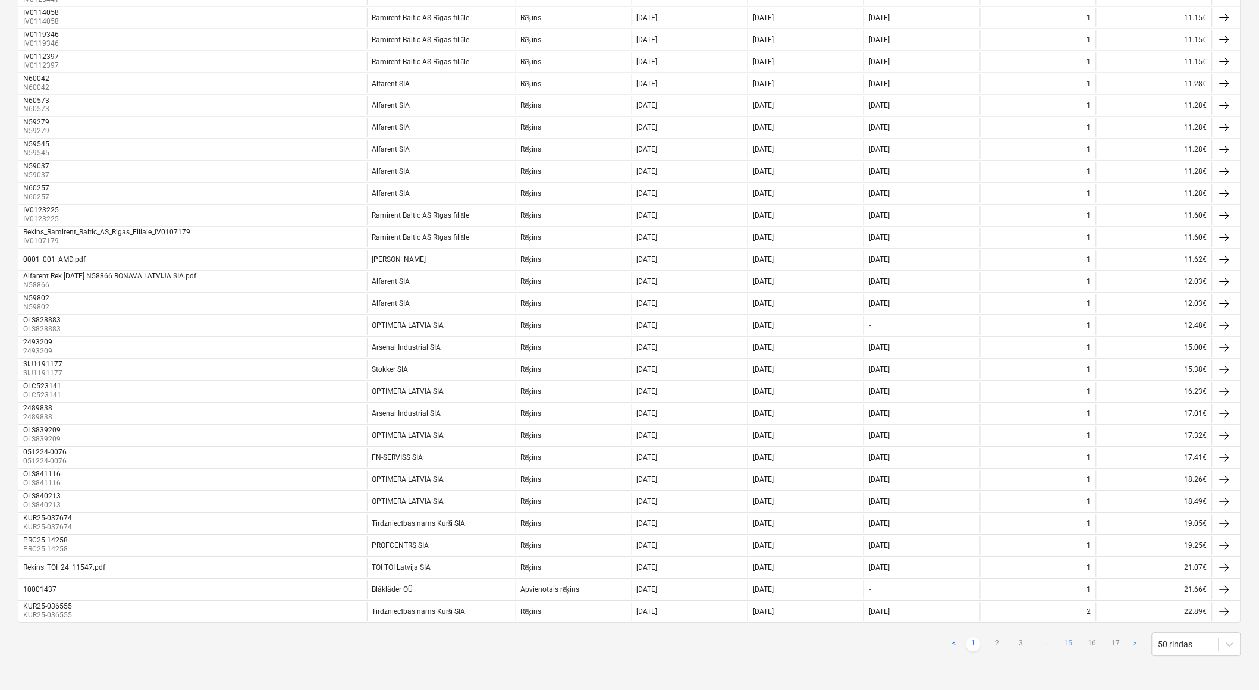
click at [1064, 644] on link "15" at bounding box center [1068, 644] width 14 height 14
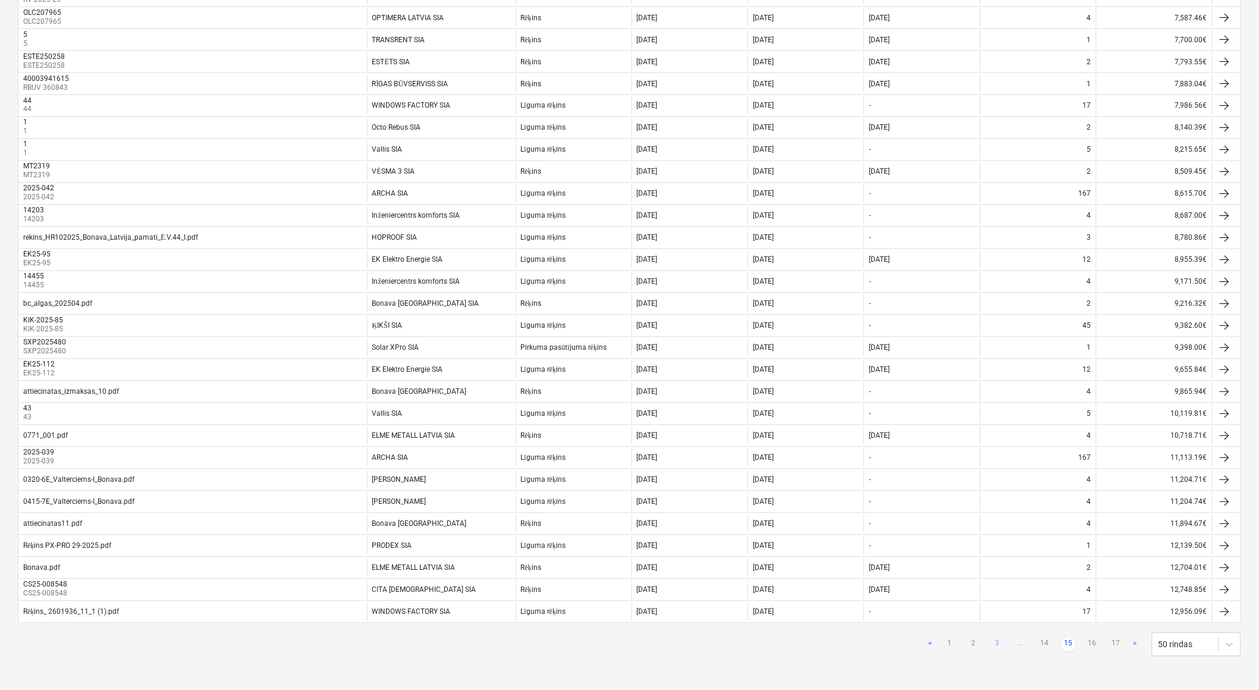
click at [999, 646] on link "3" at bounding box center [997, 644] width 14 height 14
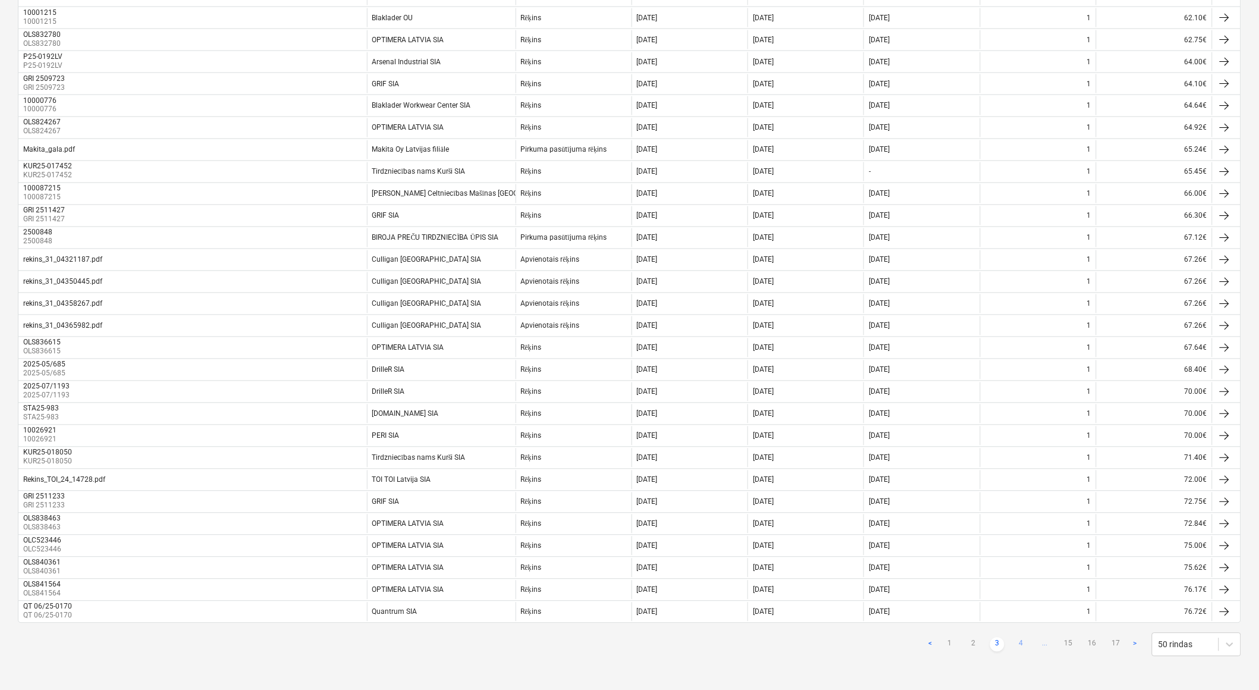
click at [1023, 643] on link "4" at bounding box center [1021, 644] width 14 height 14
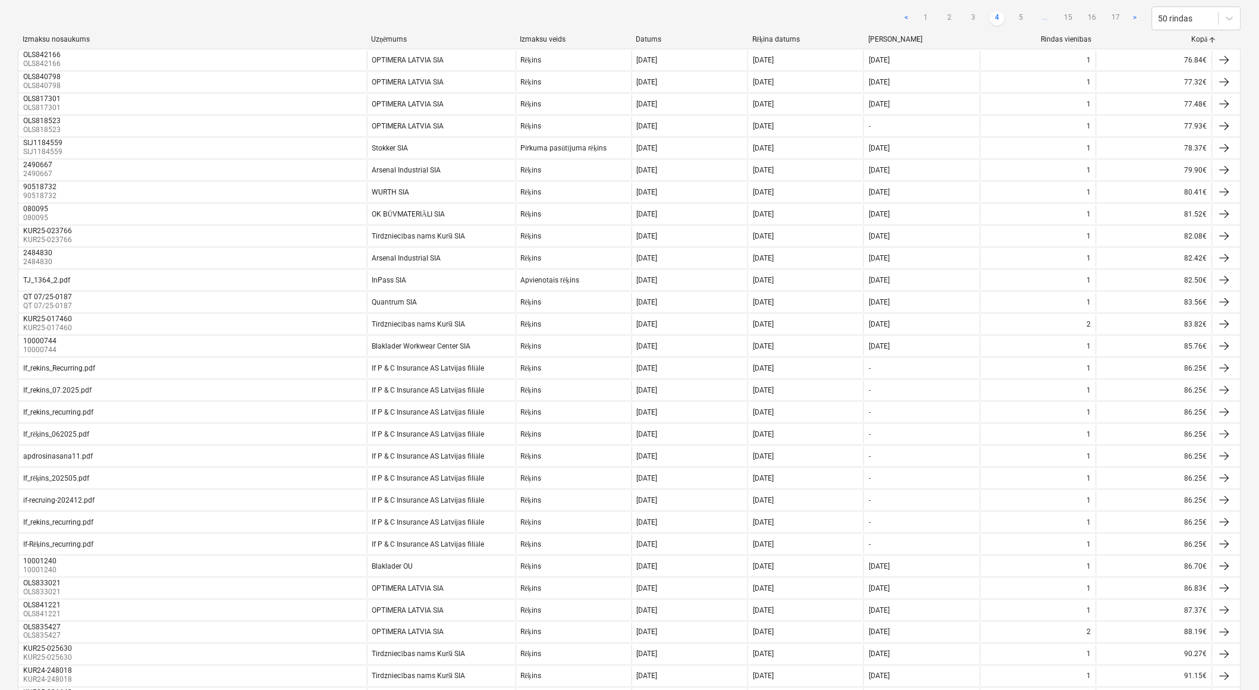
scroll to position [0, 0]
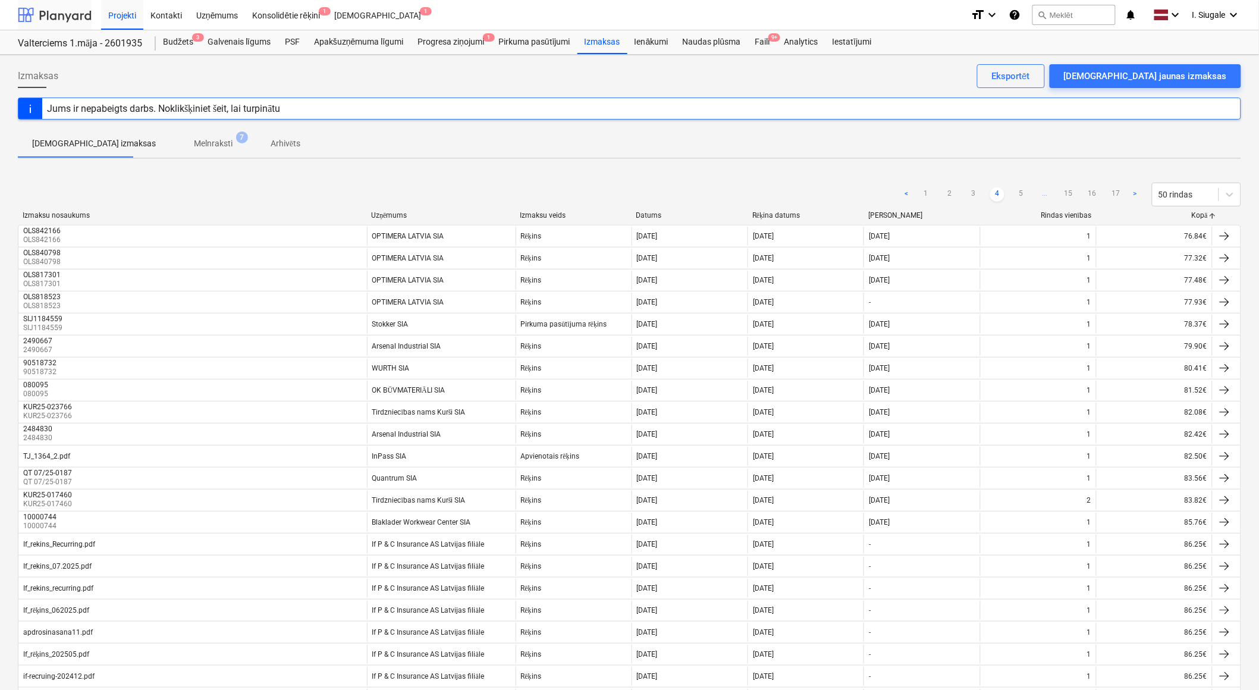
click at [67, 20] on div at bounding box center [55, 15] width 74 height 30
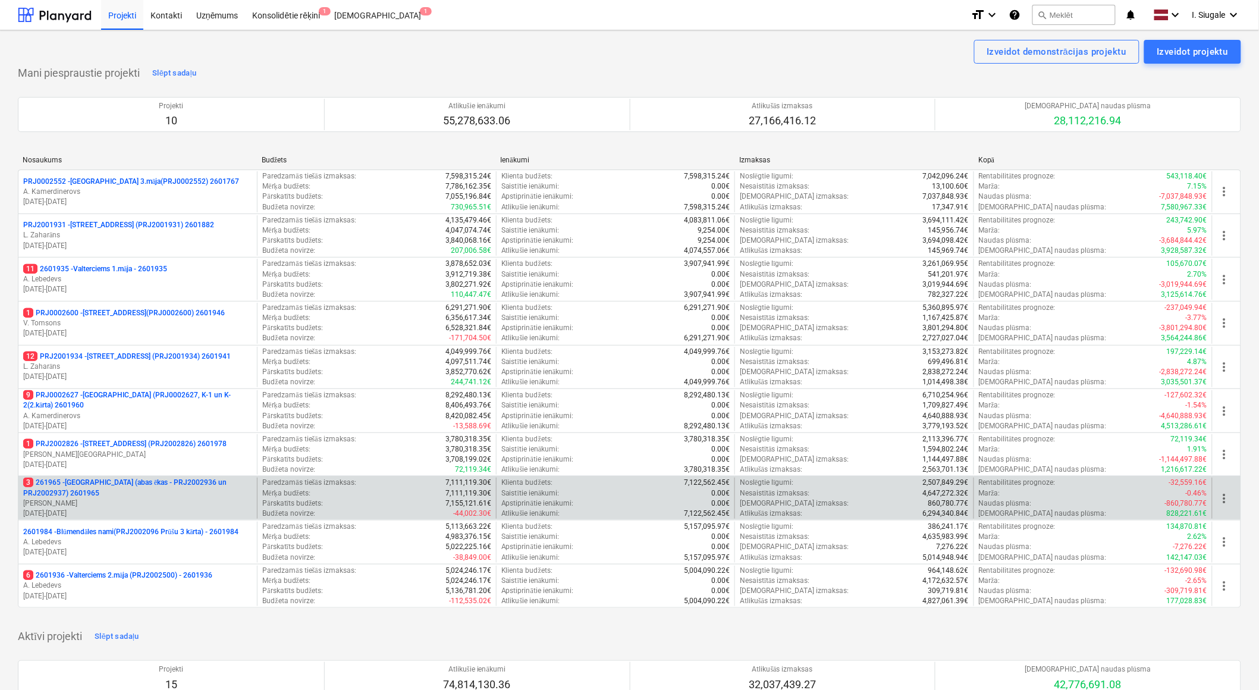
click at [112, 487] on p "3 261965 - [GEOGRAPHIC_DATA] (abas ēkas - PRJ2002936 un PRJ2002937) 2601965" at bounding box center [137, 487] width 229 height 20
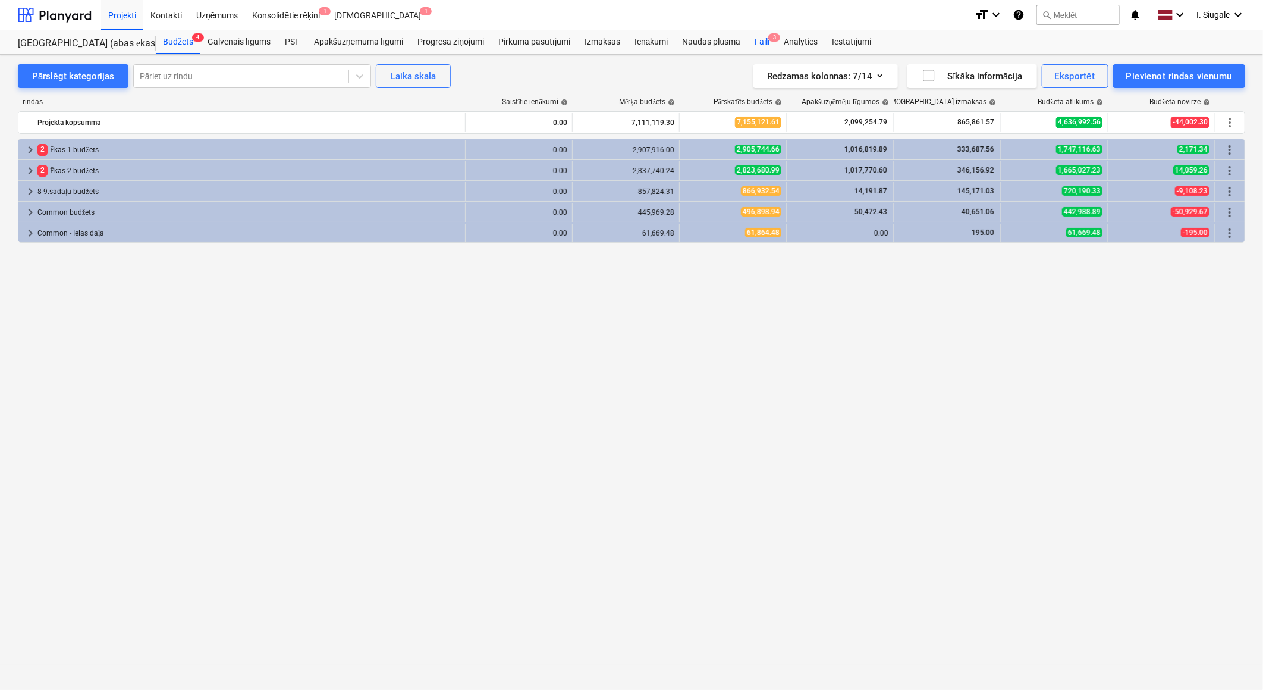
click at [761, 40] on div "Faili 3" at bounding box center [761, 42] width 29 height 24
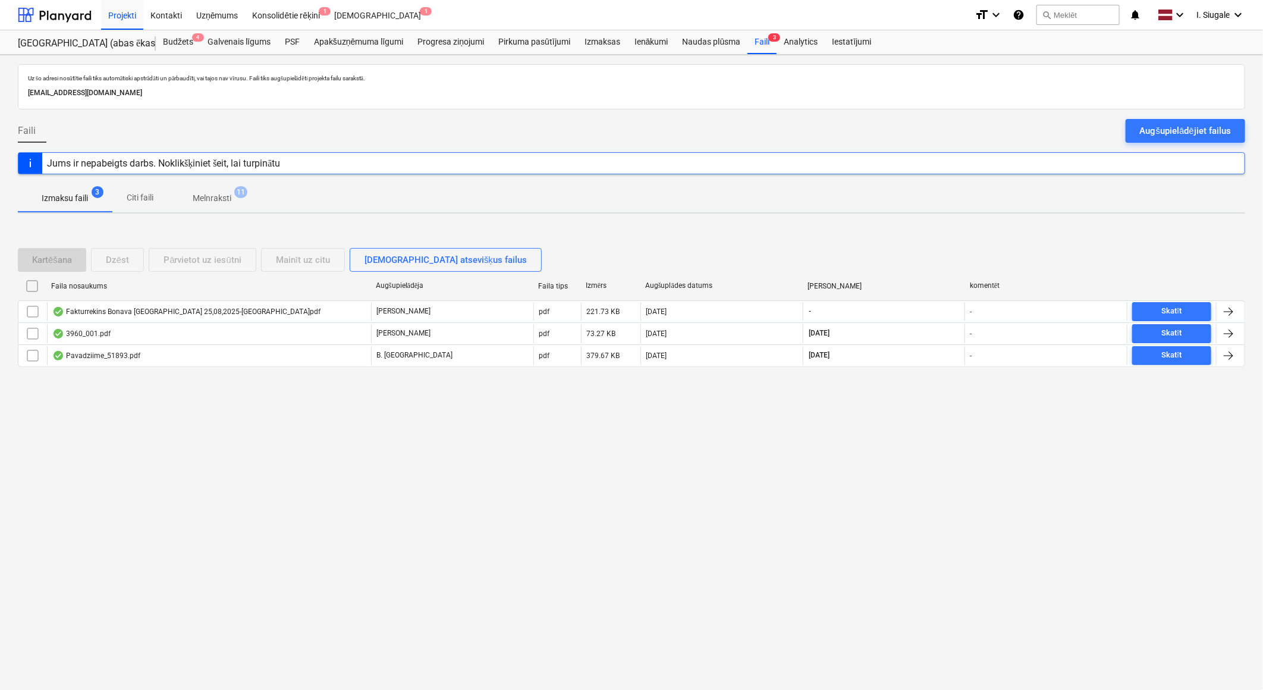
click at [223, 197] on p "Melnraksti" at bounding box center [212, 198] width 39 height 12
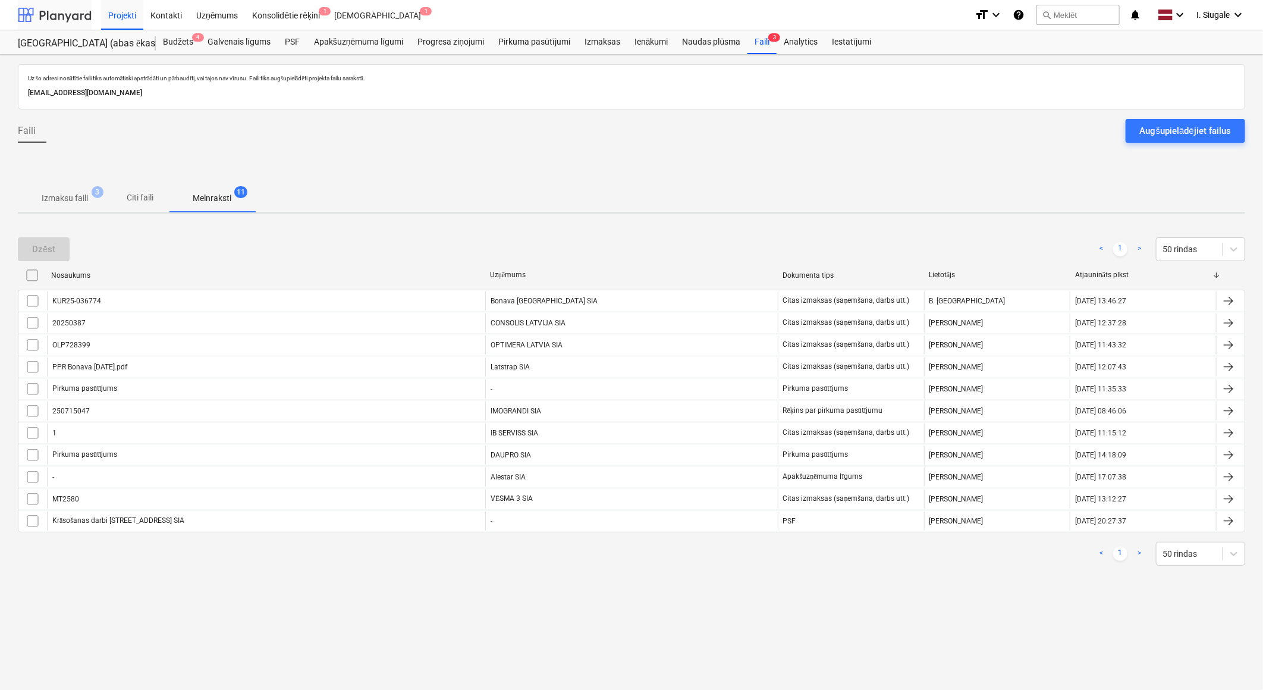
click at [70, 10] on div at bounding box center [55, 15] width 74 height 30
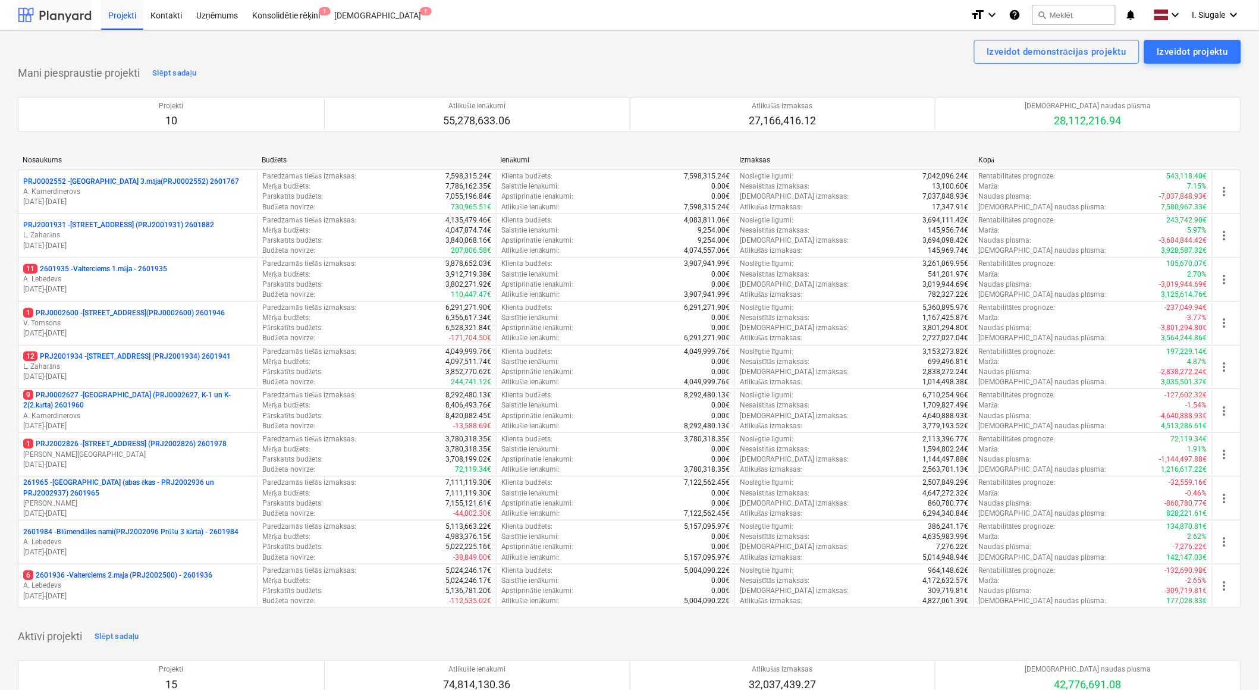
click at [51, 17] on div at bounding box center [55, 15] width 74 height 30
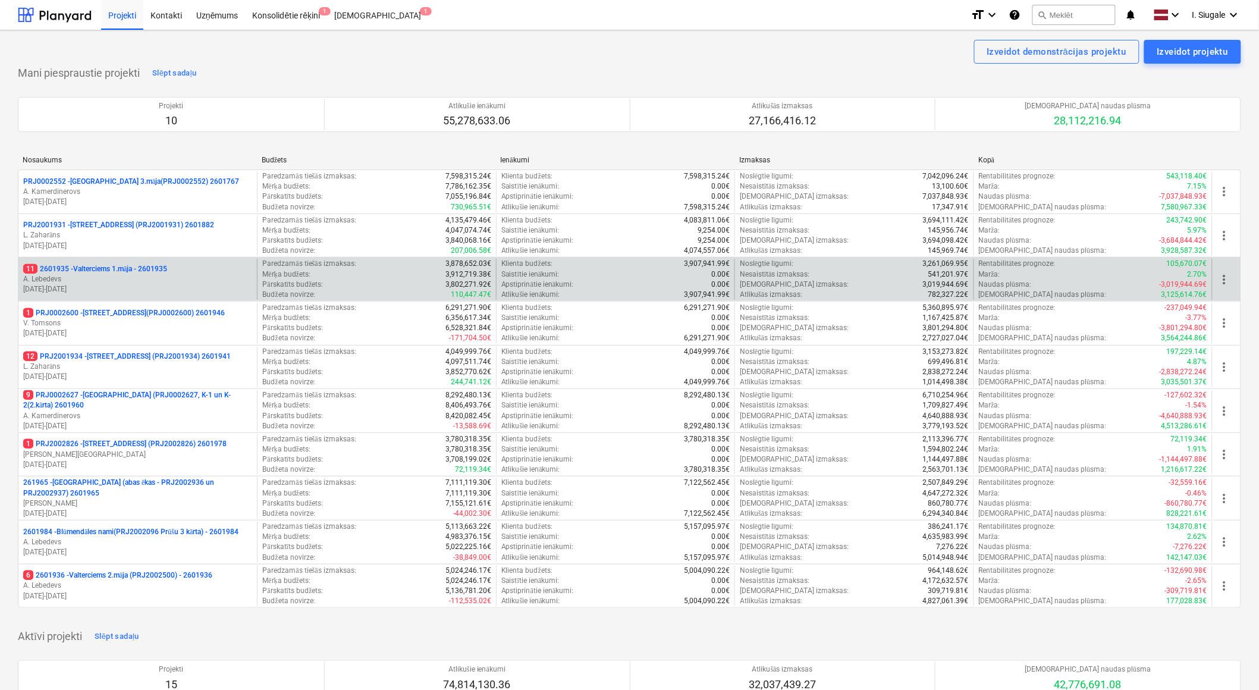
click at [135, 275] on p "A. Lebedevs" at bounding box center [137, 279] width 229 height 10
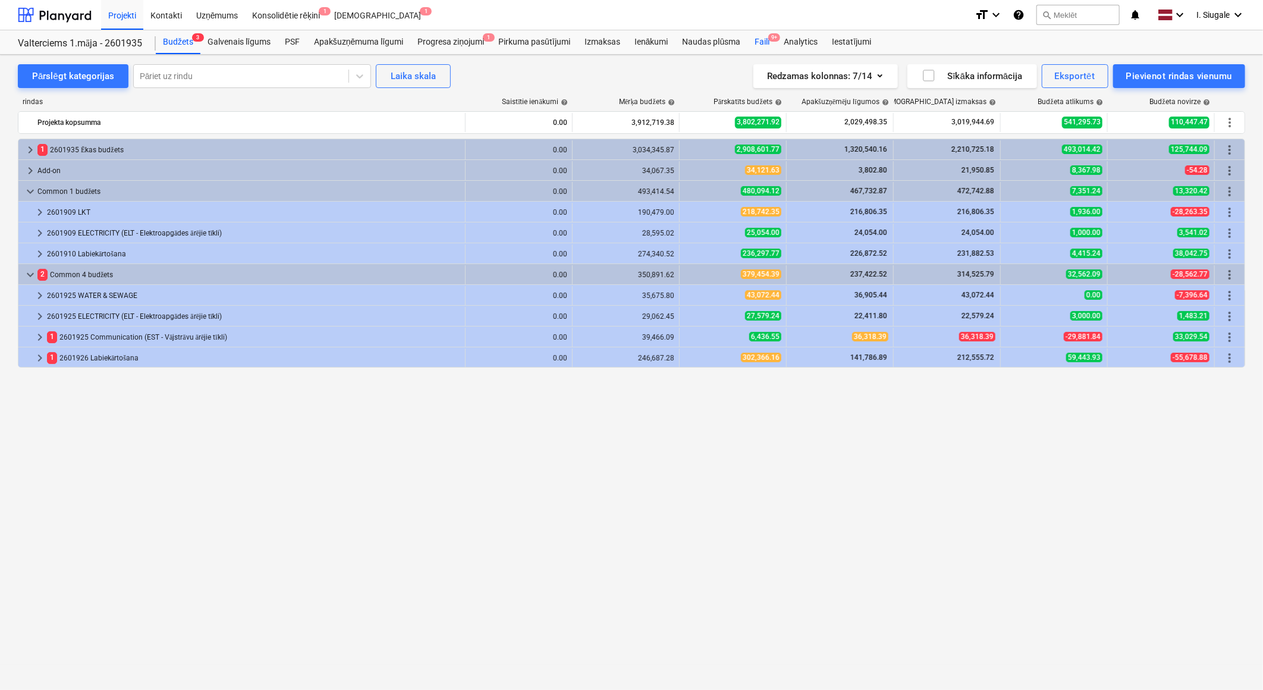
click at [769, 38] on span "9+" at bounding box center [774, 37] width 12 height 8
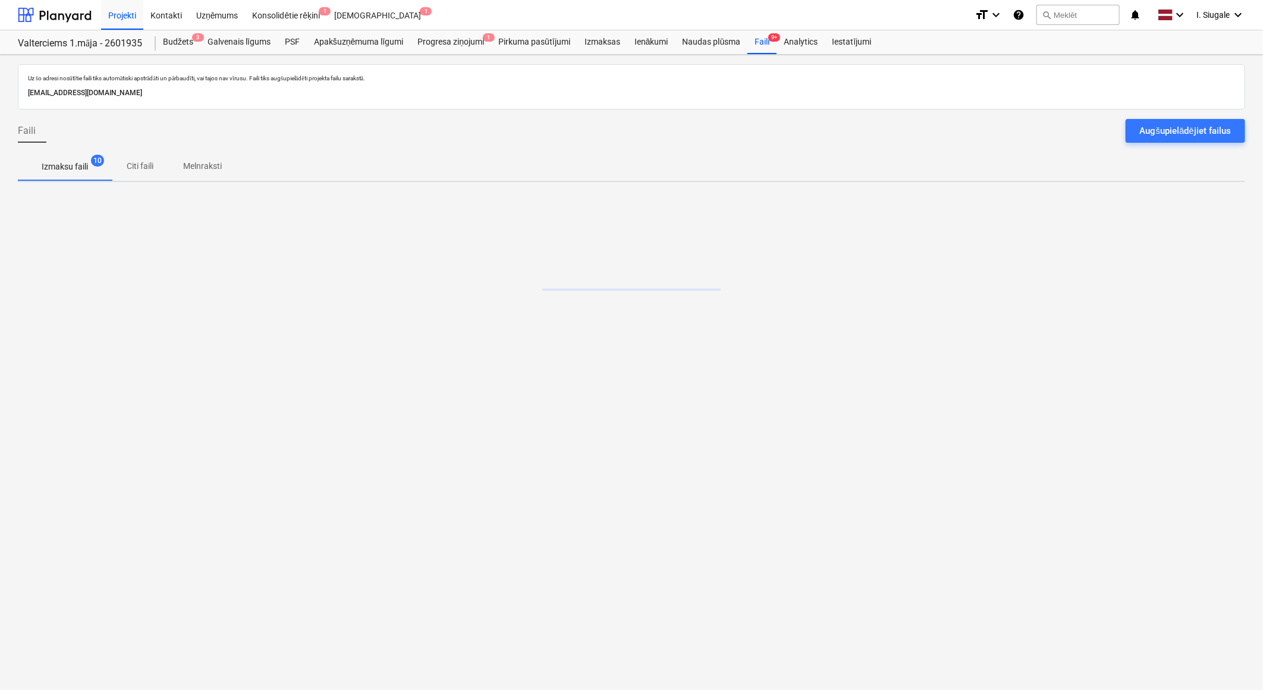
click at [1178, 125] on div "Augšupielādējiet failus" at bounding box center [1185, 130] width 91 height 15
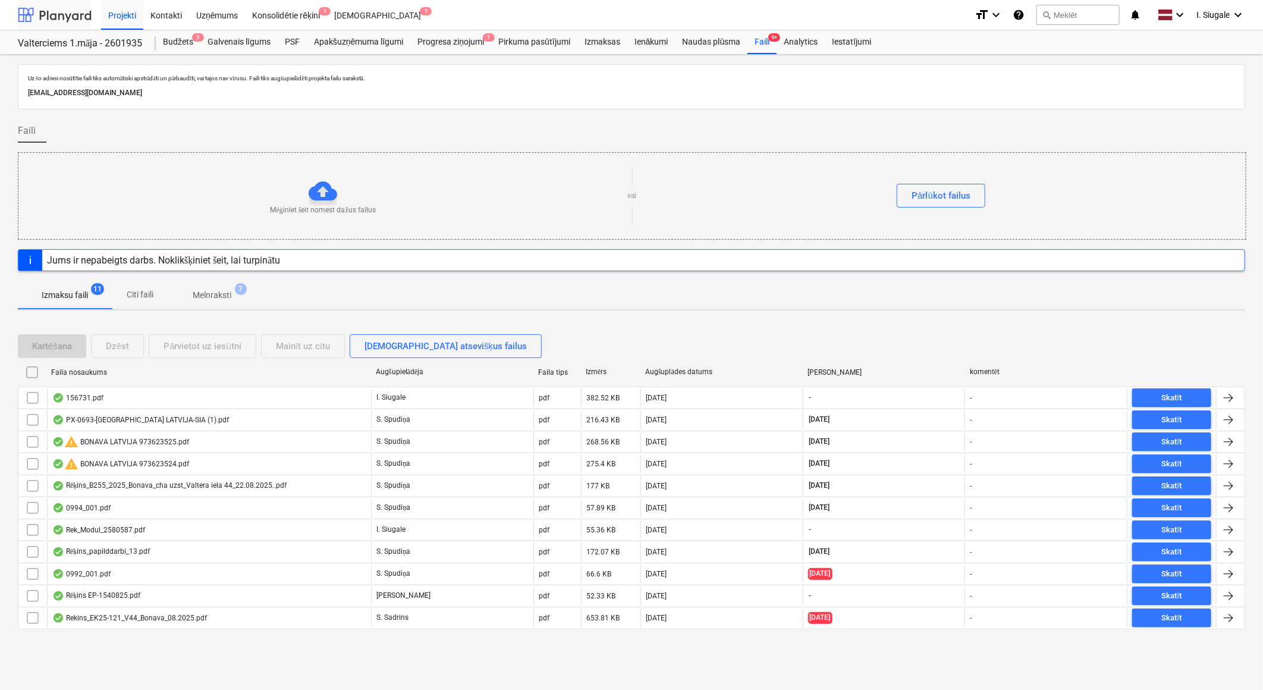
click at [77, 12] on div at bounding box center [55, 15] width 74 height 30
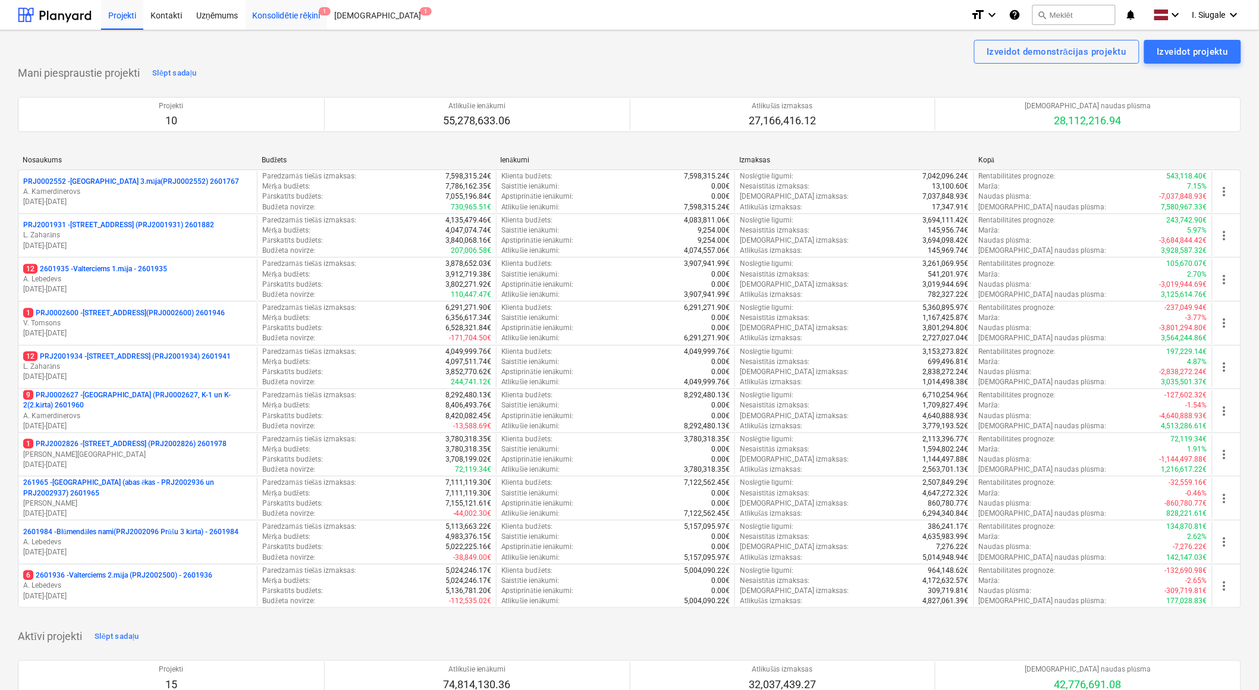
click at [307, 15] on div "Konsolidētie rēķini 1" at bounding box center [287, 14] width 82 height 30
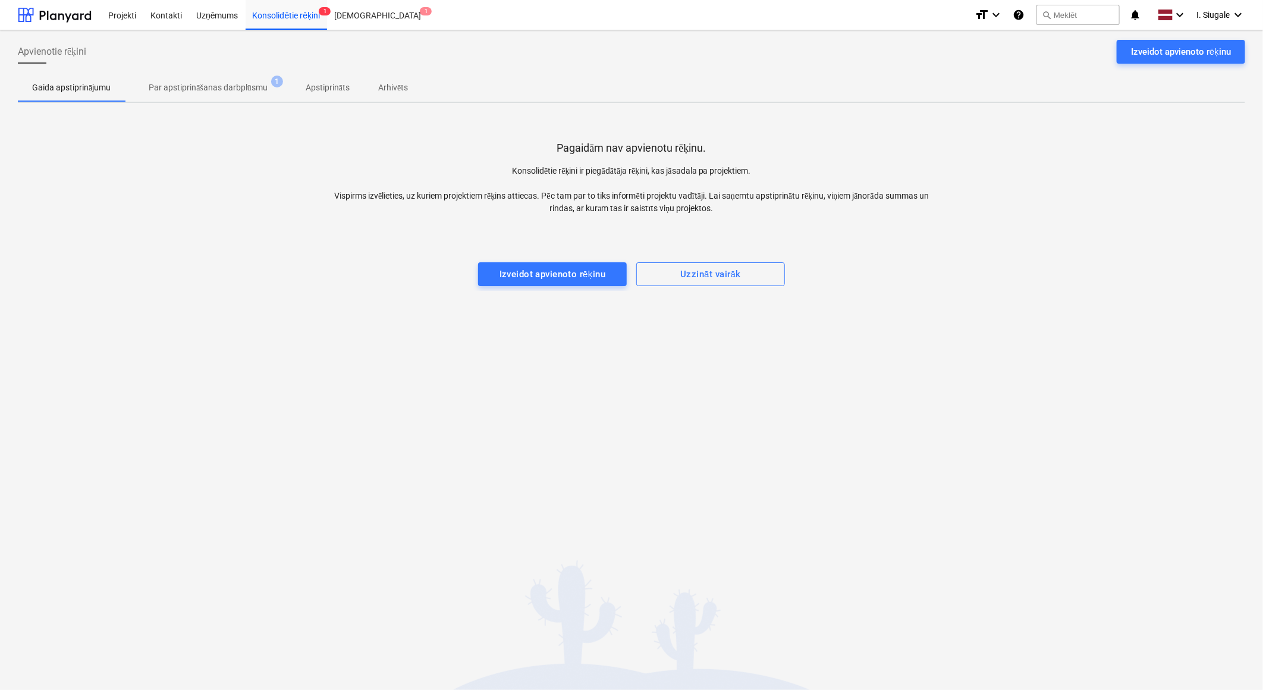
click at [225, 86] on p "Par apstiprināšanas darbplūsmu" at bounding box center [208, 87] width 119 height 12
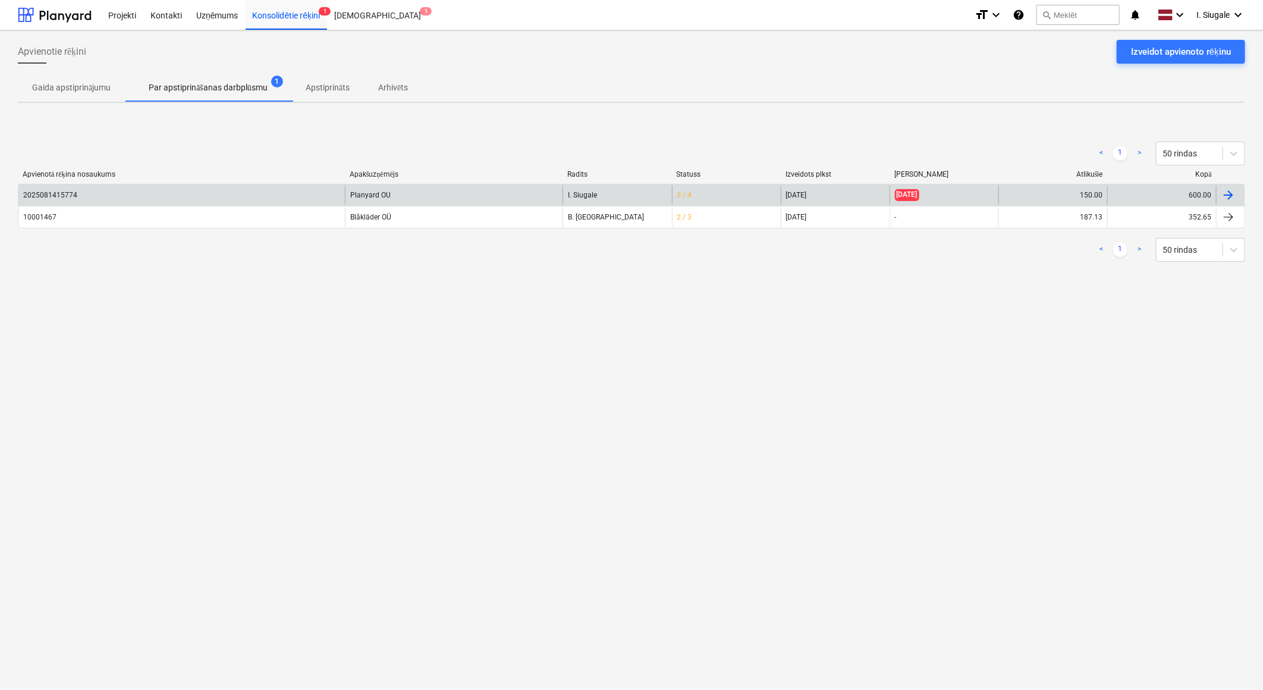
click at [476, 192] on div "Planyard OU" at bounding box center [454, 194] width 218 height 19
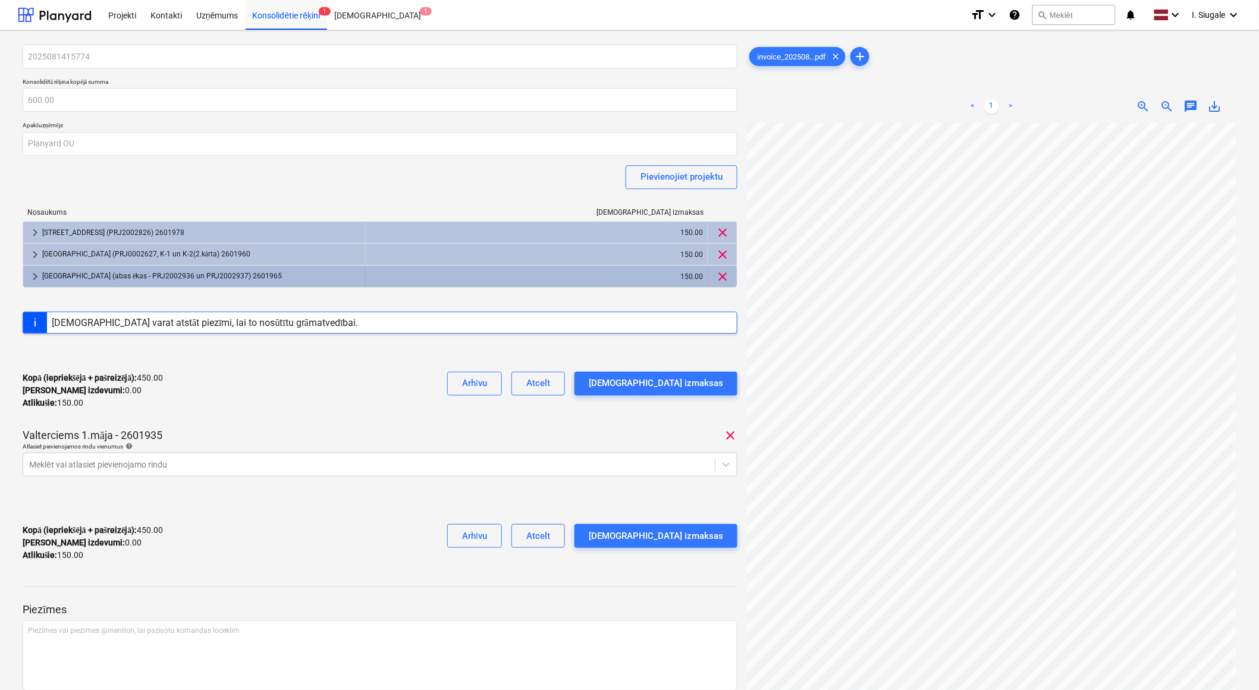
click at [166, 277] on div "[GEOGRAPHIC_DATA] (abas ēkas - PRJ2002936 un PRJ2002937) 2601965" at bounding box center [201, 276] width 318 height 19
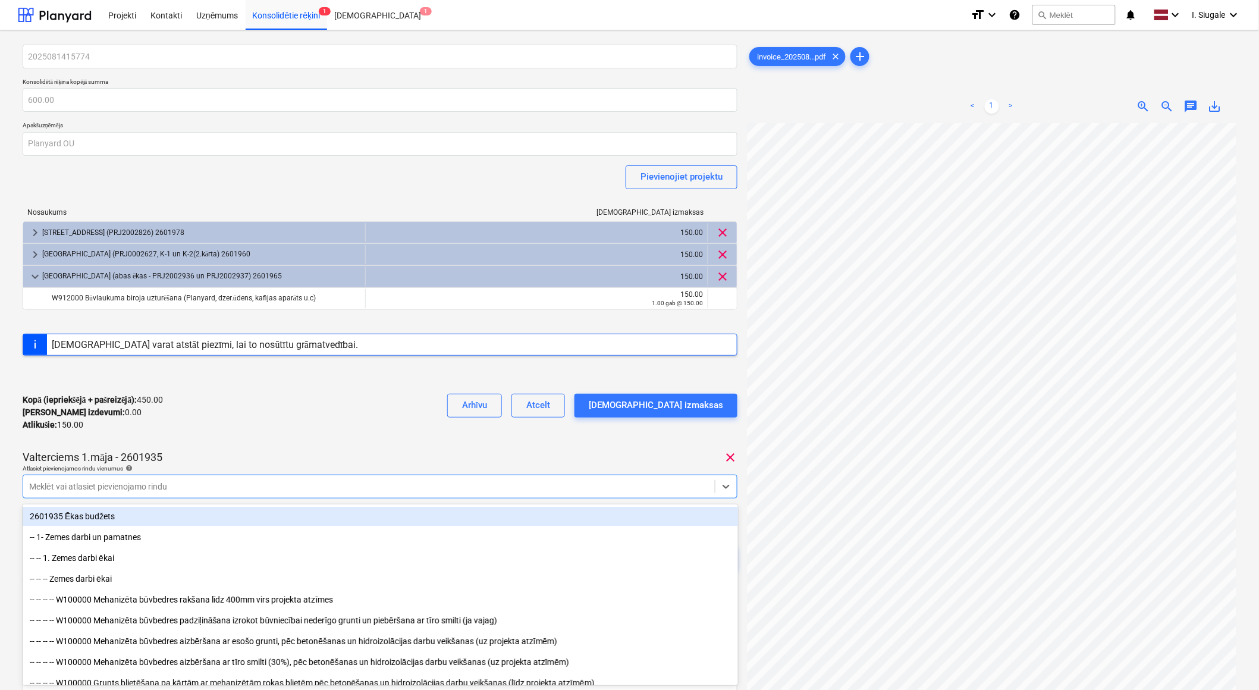
click at [183, 482] on div at bounding box center [368, 486] width 679 height 12
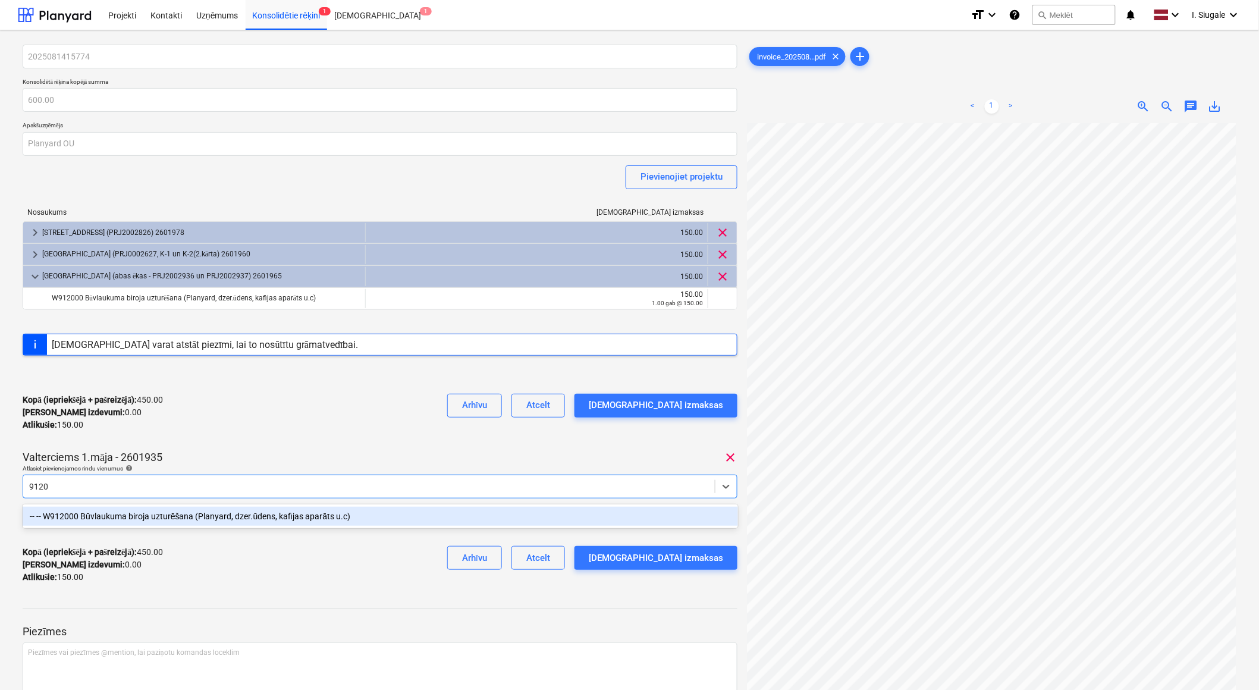
type input "91200"
click at [185, 515] on div "-- -- W912000 Būvlaukuma biroja uzturēšana (Planyard, dzer.ūdens, kafijas aparā…" at bounding box center [380, 516] width 715 height 19
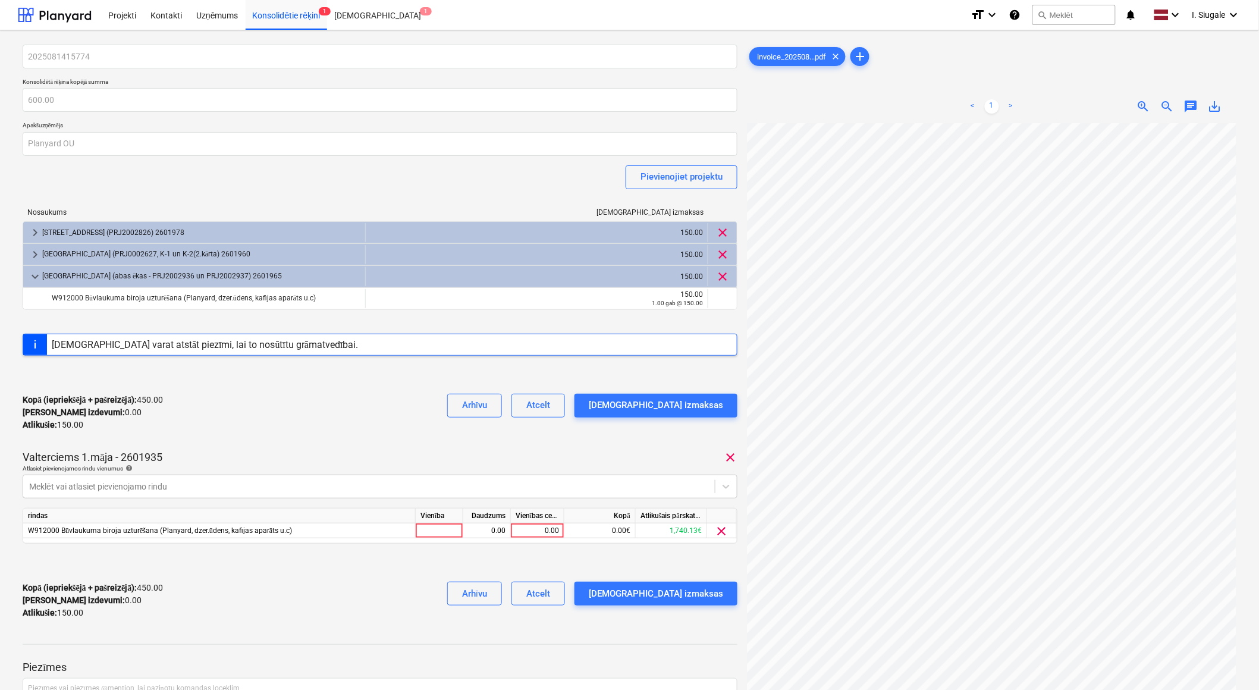
click at [248, 423] on div "Kopā (iepriekšējā + pašreizējā) : 450.00 Kārtējie izdevumi : 0.00 Atlikušie : 1…" at bounding box center [380, 412] width 715 height 56
click at [426, 533] on div at bounding box center [440, 530] width 48 height 15
type input "1"
click at [482, 536] on div "0.00" at bounding box center [486, 530] width 37 height 15
click at [527, 533] on div "0.00" at bounding box center [536, 530] width 43 height 15
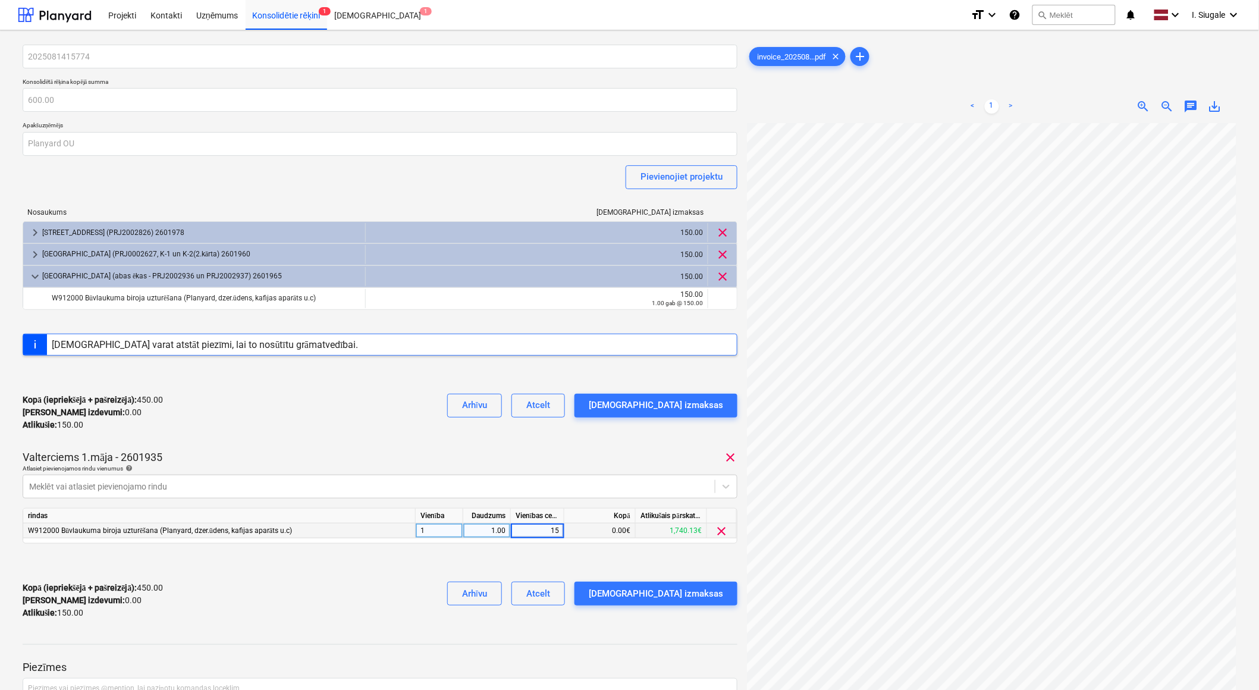
type input "150"
click at [425, 410] on div "Kopā (iepriekšējā + pašreizējā) : 600.00 Kārtējie izdevumi : 150.00 Atlikušie :…" at bounding box center [380, 412] width 715 height 56
click at [696, 598] on div "[DEMOGRAPHIC_DATA] izmaksas" at bounding box center [656, 593] width 134 height 15
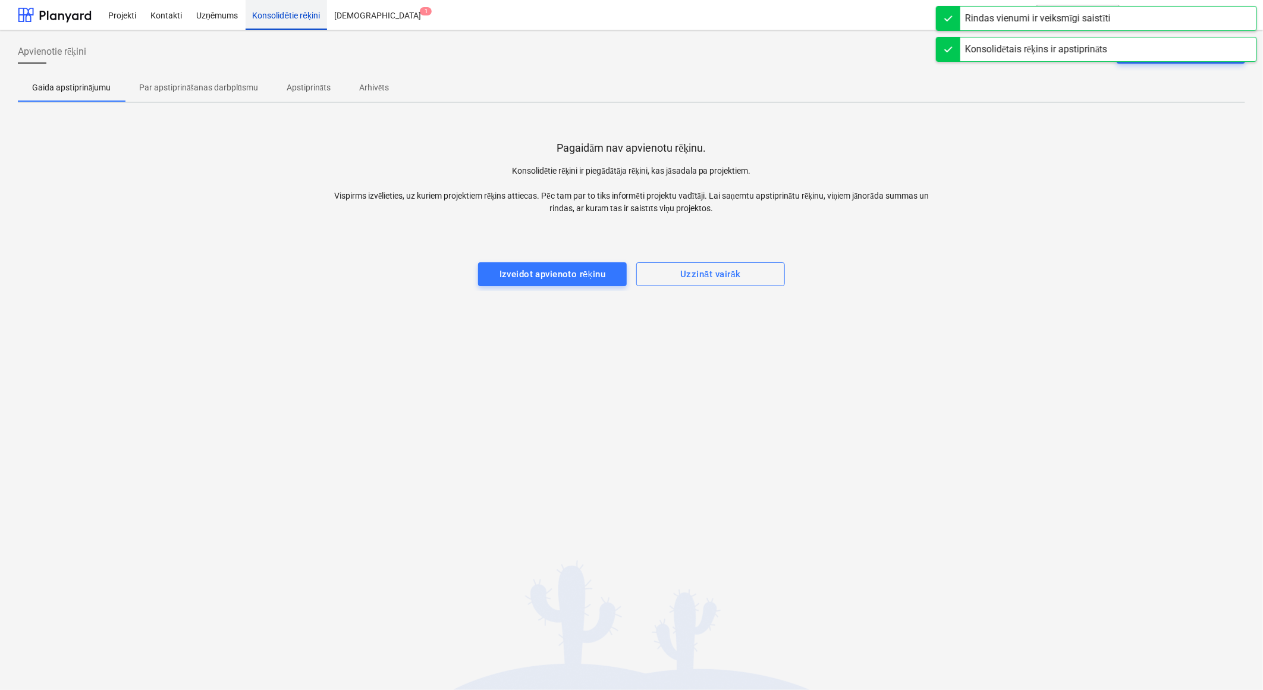
click at [288, 16] on div "Konsolidētie rēķini" at bounding box center [287, 14] width 82 height 30
click at [188, 84] on p "Par apstiprināšanas darbplūsmu" at bounding box center [198, 87] width 119 height 12
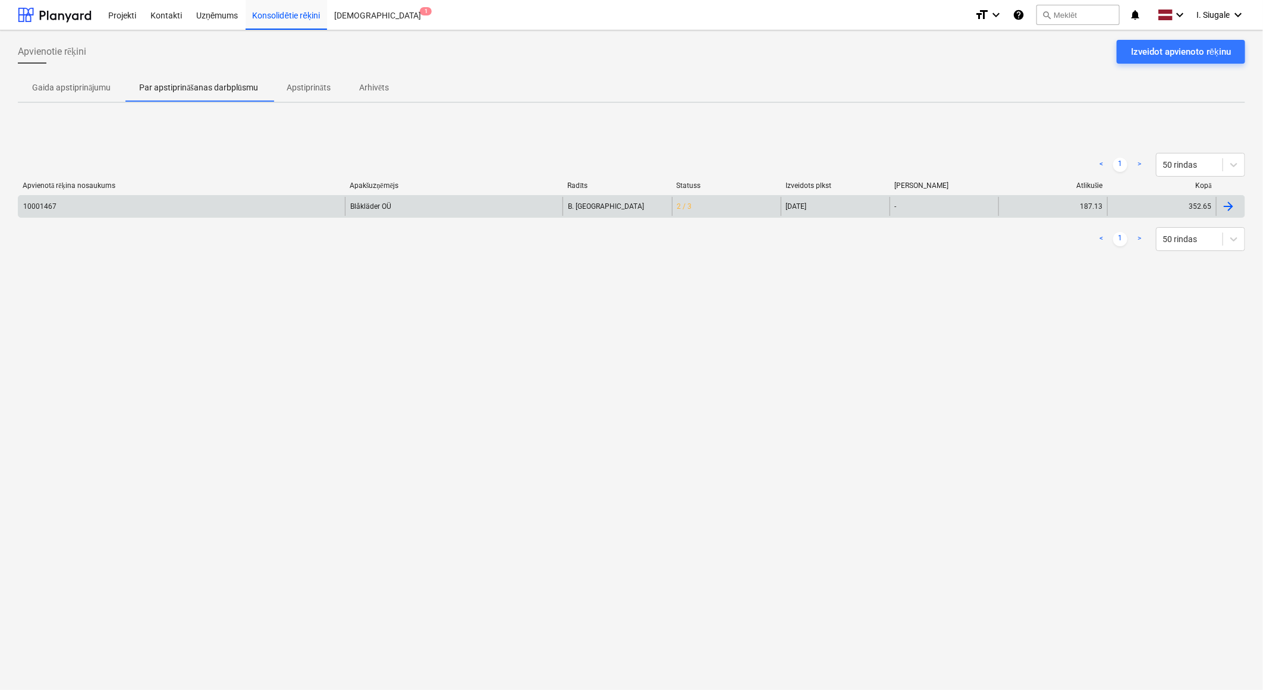
click at [291, 205] on div "10001467" at bounding box center [181, 206] width 326 height 19
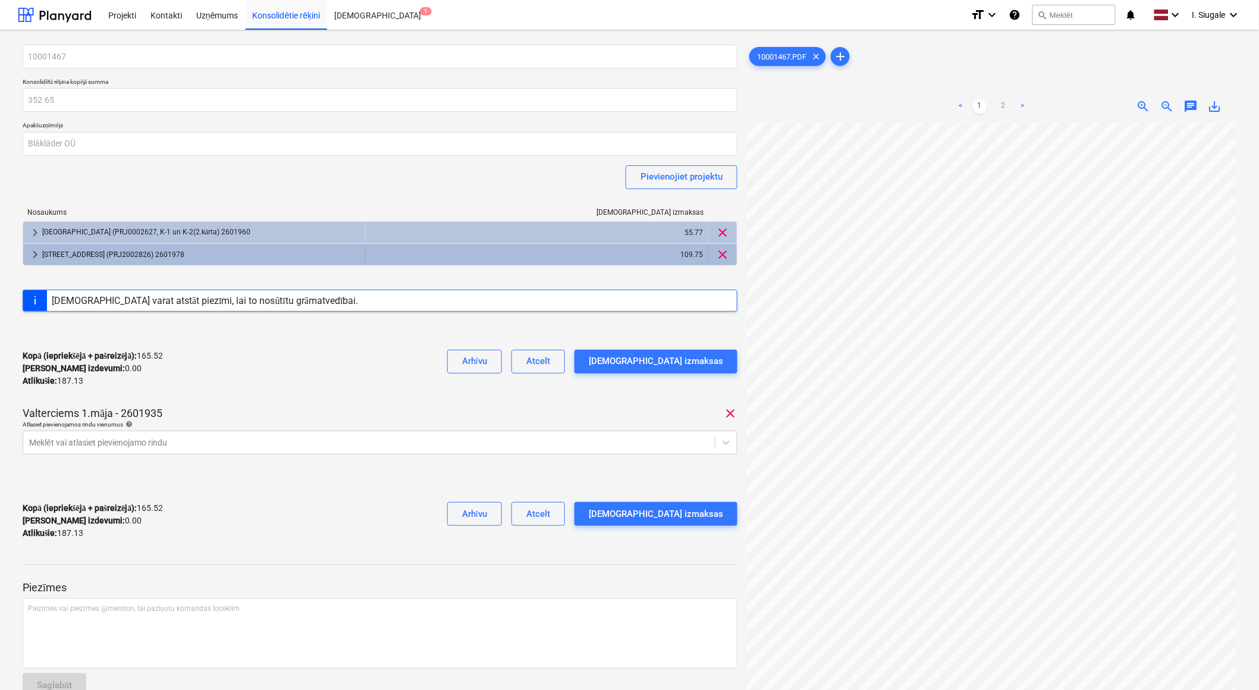
click at [127, 251] on div "[STREET_ADDRESS] (PRJ2002826) 2601978" at bounding box center [201, 254] width 318 height 19
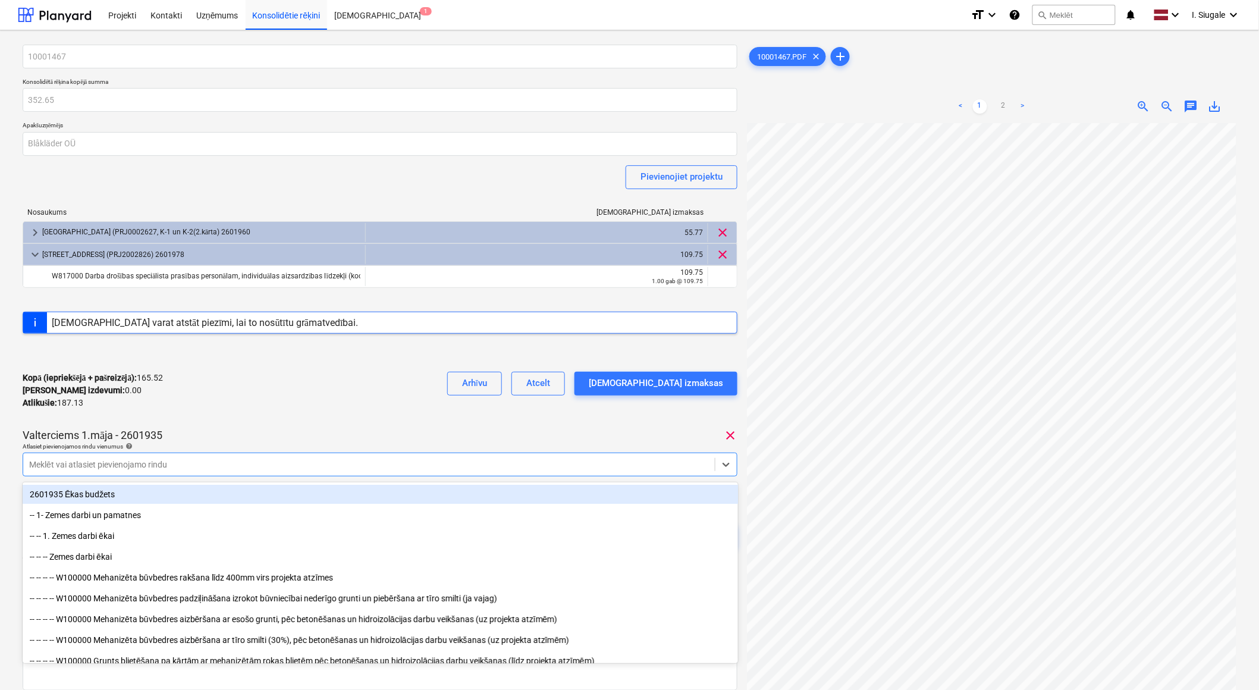
click at [156, 465] on div at bounding box center [368, 464] width 679 height 12
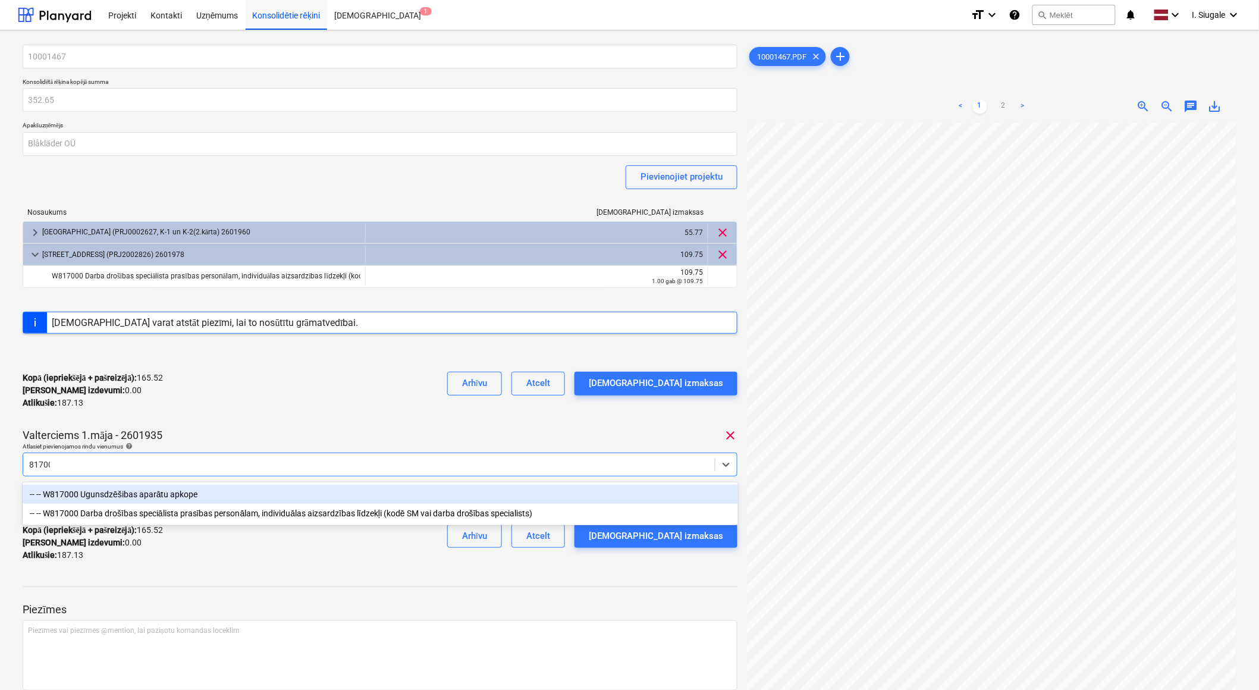
type input "817000"
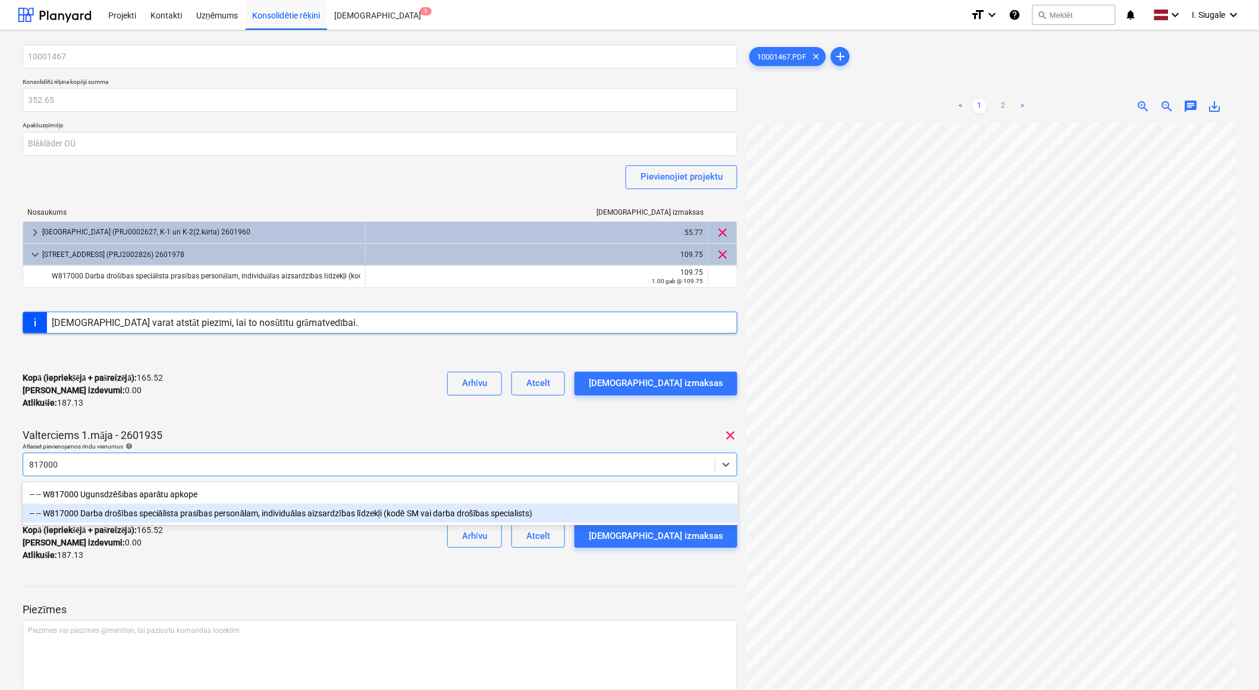
click at [162, 515] on div "-- -- W817000 Darba drošības speciālista prasības personālam, individuālas aizs…" at bounding box center [380, 513] width 715 height 19
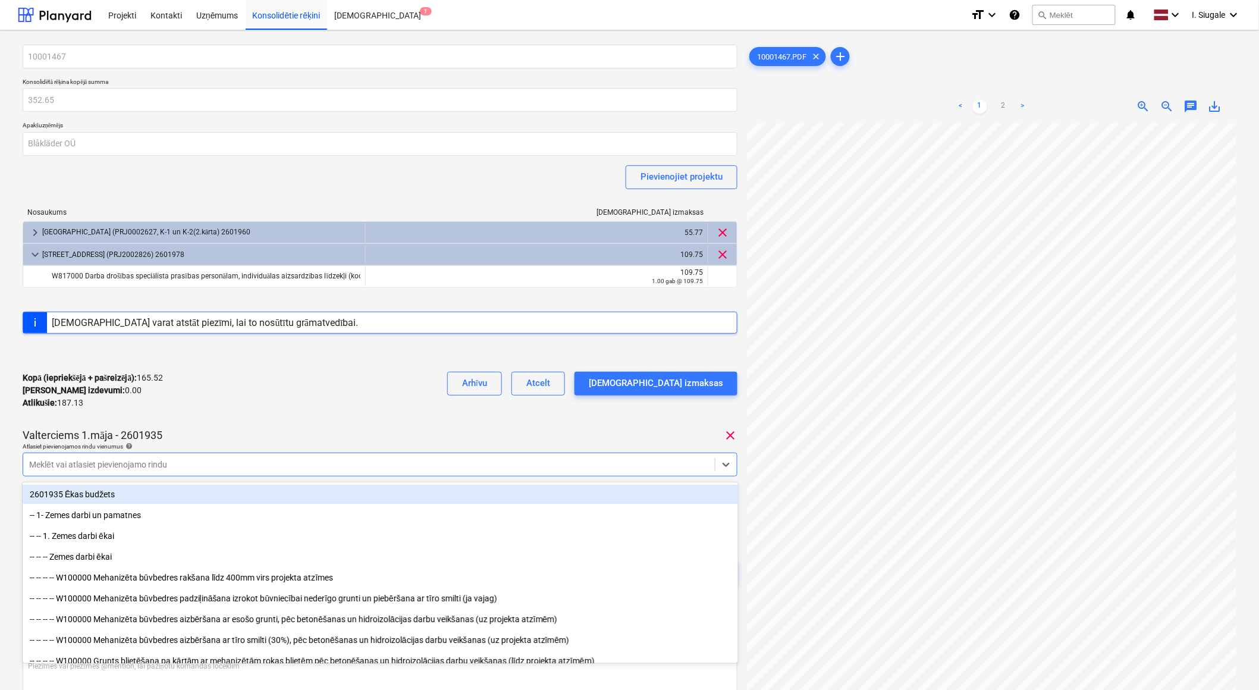
click at [241, 397] on div "Kopā (iepriekšējā + pašreizējā) : 165.52 Kārtējie izdevumi : 0.00 Atlikušie : 1…" at bounding box center [380, 390] width 715 height 56
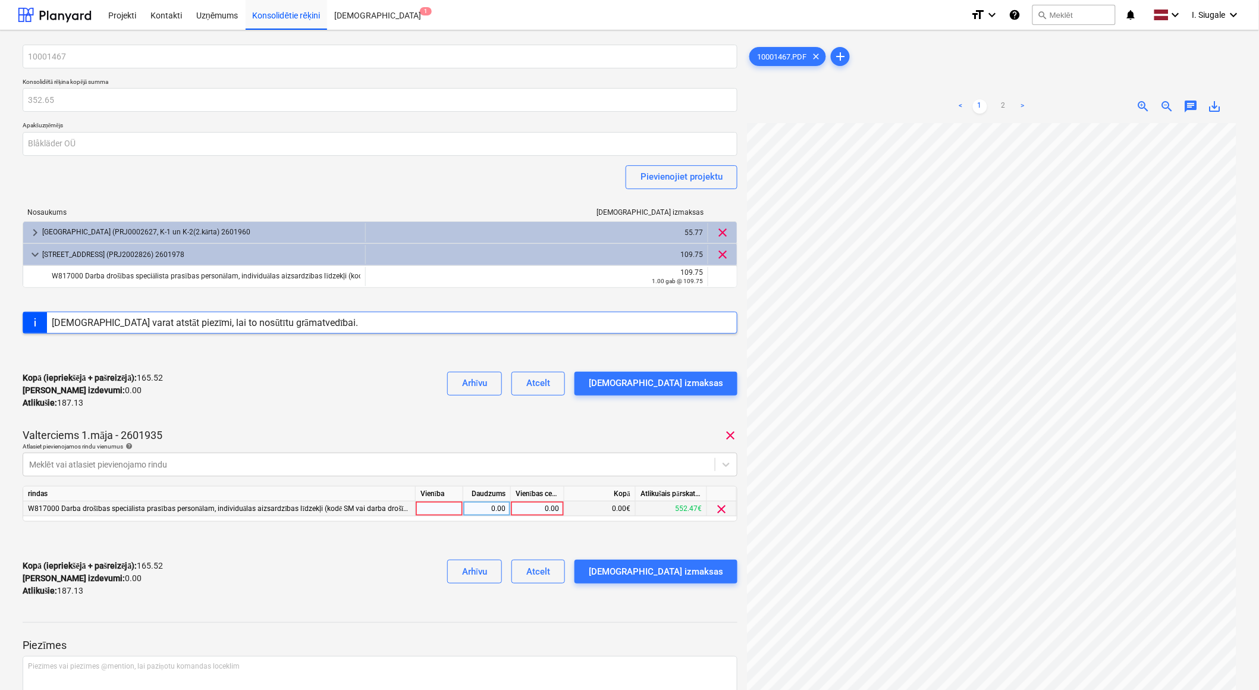
click at [432, 511] on div at bounding box center [440, 508] width 48 height 15
type input "1"
click at [485, 510] on div "0.00" at bounding box center [486, 508] width 37 height 15
type input "1"
click at [537, 510] on div "0.00" at bounding box center [536, 508] width 43 height 15
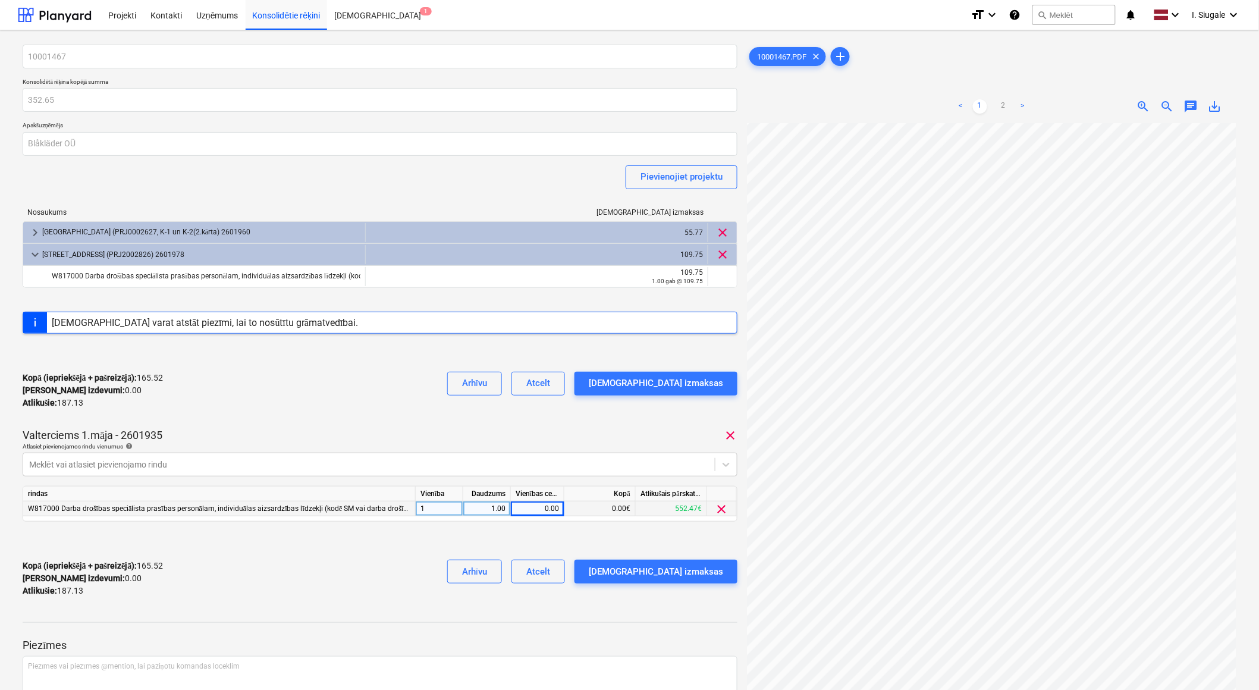
scroll to position [2, 136]
drag, startPoint x: 540, startPoint y: 509, endPoint x: 571, endPoint y: 509, distance: 31.5
click at [0, 0] on div "W817000 Darba drošības speciālista prasības personālam, individuālas aizsardzīb…" at bounding box center [0, 0] width 0 height 0
drag, startPoint x: 571, startPoint y: 509, endPoint x: 529, endPoint y: 504, distance: 42.6
click at [529, 504] on div "0.00" at bounding box center [536, 508] width 43 height 15
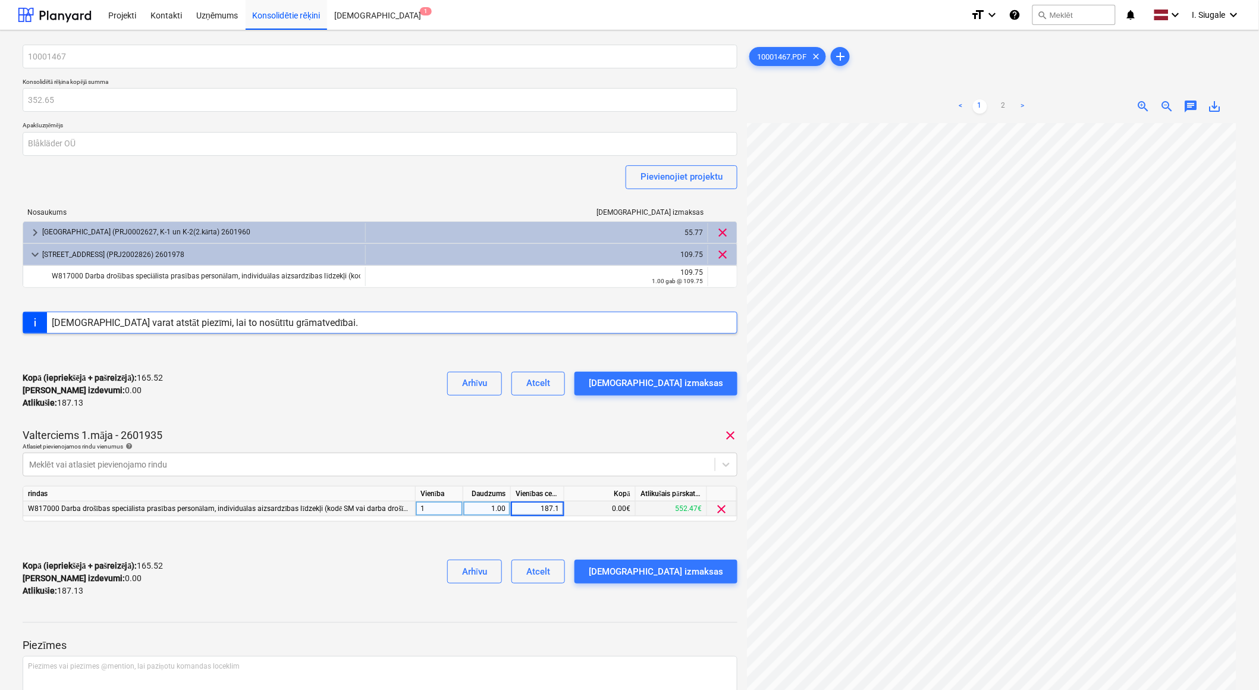
type input "187.13"
click at [413, 568] on div "Kopā (iepriekšējā + pašreizējā) : 352.65 Kārtējie izdevumi : 187.13 Atlikušie :…" at bounding box center [380, 578] width 715 height 56
click at [700, 571] on div "[DEMOGRAPHIC_DATA] izmaksas" at bounding box center [656, 571] width 134 height 15
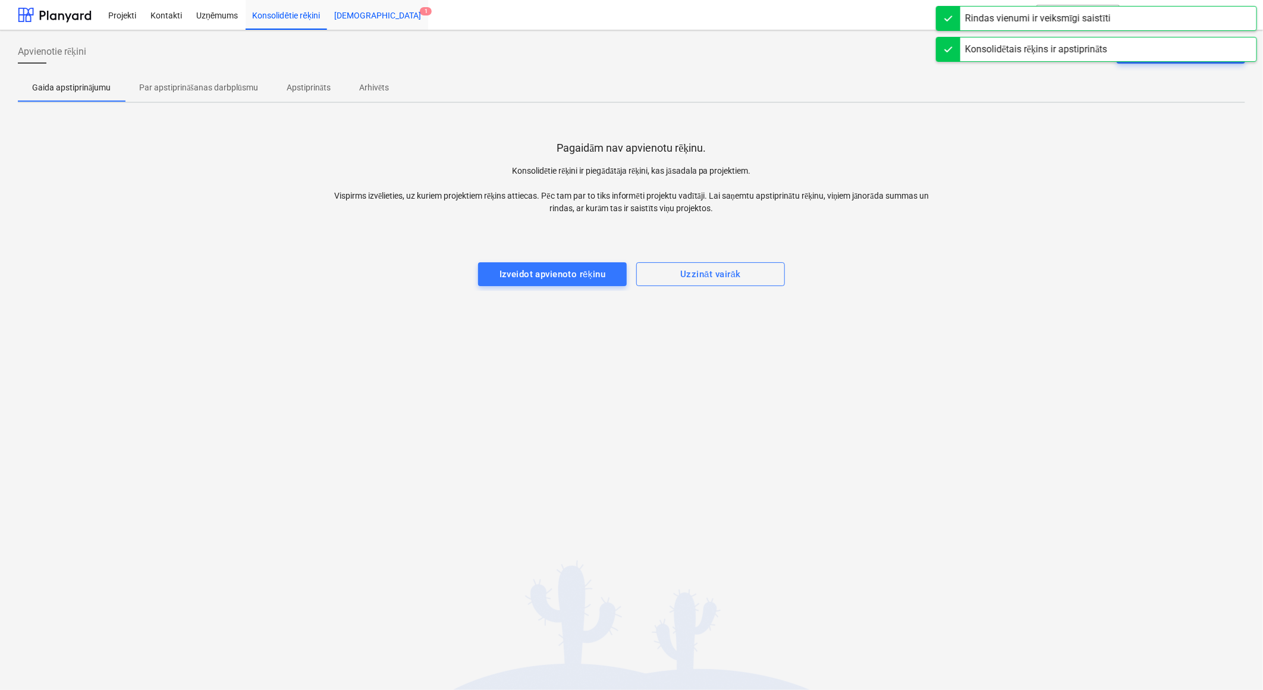
click at [357, 18] on div "[DEMOGRAPHIC_DATA] 1" at bounding box center [377, 14] width 101 height 30
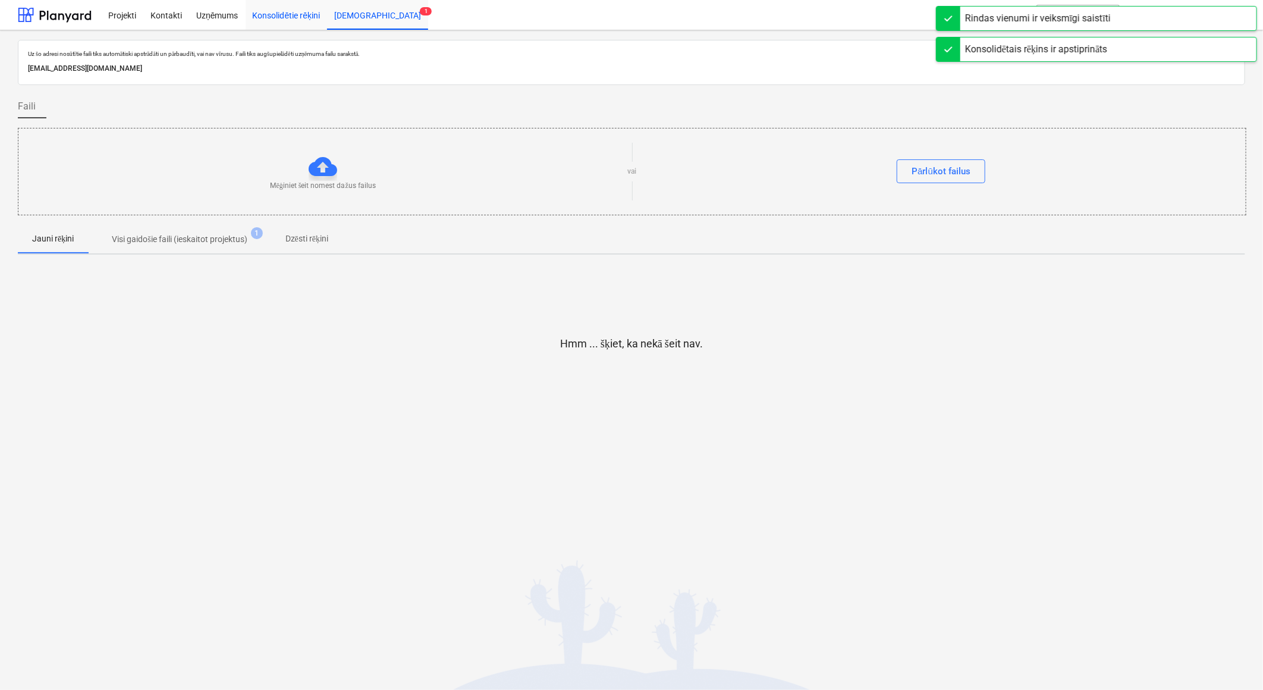
click at [278, 15] on div "Konsolidētie rēķini" at bounding box center [287, 14] width 82 height 30
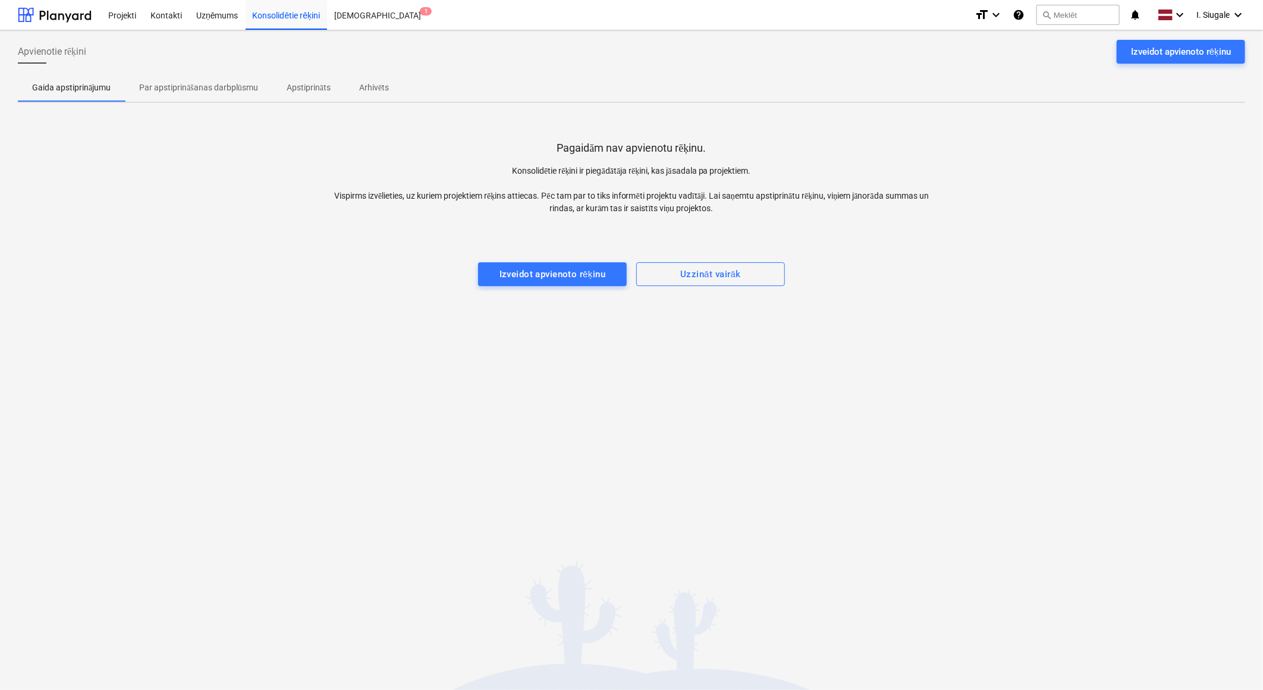
click at [181, 87] on p "Par apstiprināšanas darbplūsmu" at bounding box center [198, 87] width 119 height 12
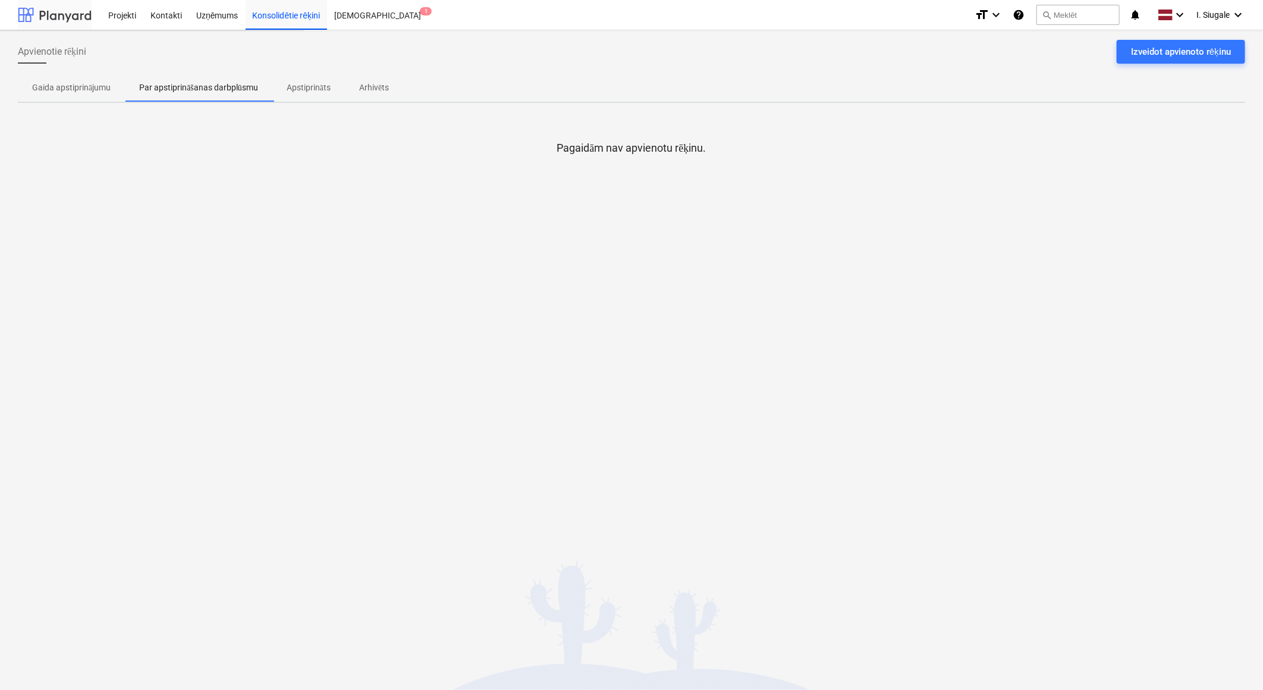
click at [78, 15] on div at bounding box center [55, 15] width 74 height 30
